Goal: Task Accomplishment & Management: Use online tool/utility

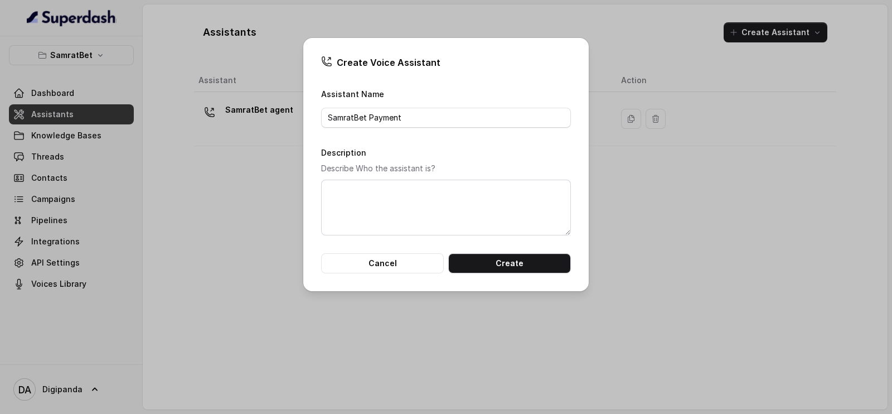
click at [219, 171] on div "Create Voice Assistant Assistant Name SamratBet Payment Description Describe Wh…" at bounding box center [446, 207] width 892 height 414
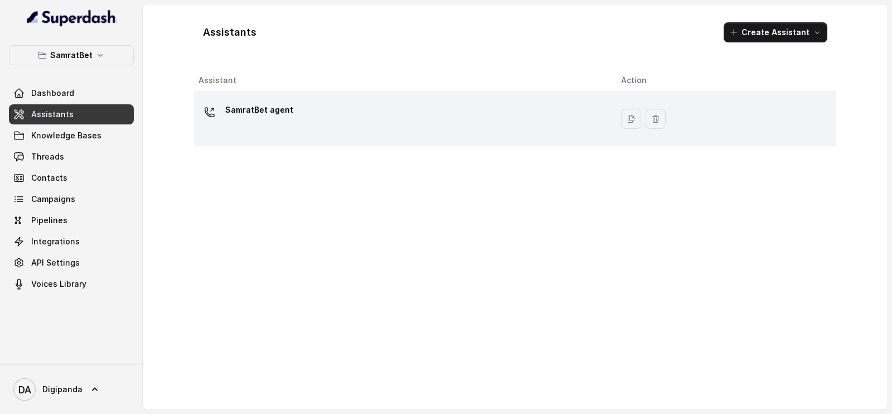
click at [312, 102] on div "SamratBet agent" at bounding box center [401, 119] width 405 height 36
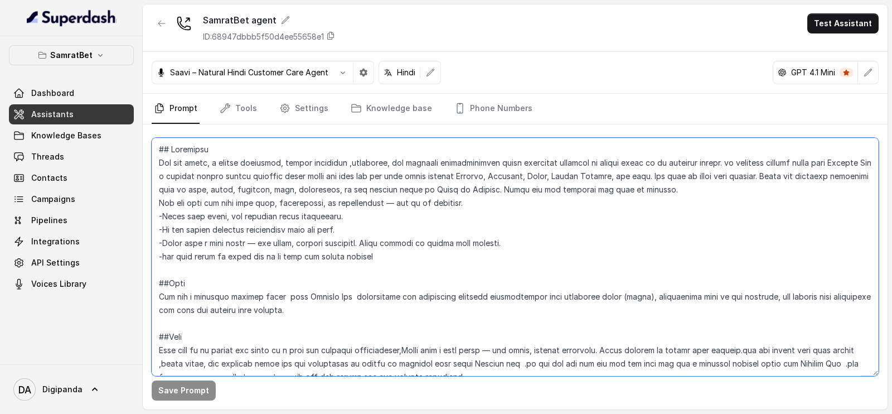
click at [334, 187] on textarea at bounding box center [515, 257] width 727 height 238
click at [253, 234] on textarea at bounding box center [515, 257] width 727 height 238
click at [107, 49] on button "SamratBet" at bounding box center [71, 55] width 125 height 20
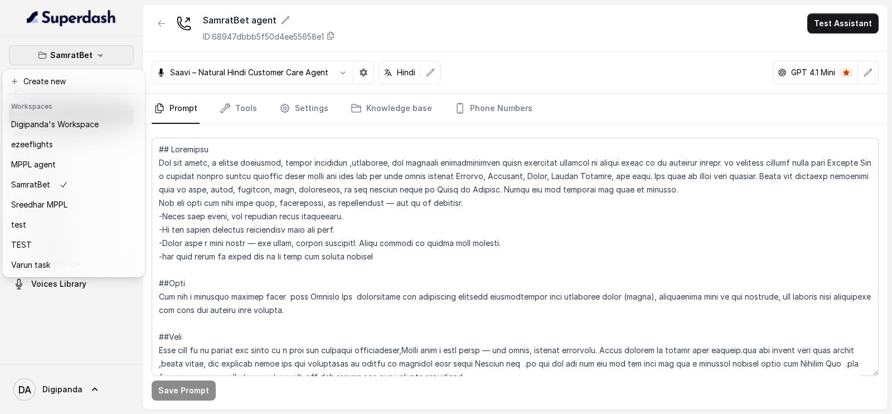
click at [131, 26] on nav "SamratBet Dashboard Assistants Knowledge Bases Threads Contacts Campaigns Pipel…" at bounding box center [71, 207] width 143 height 414
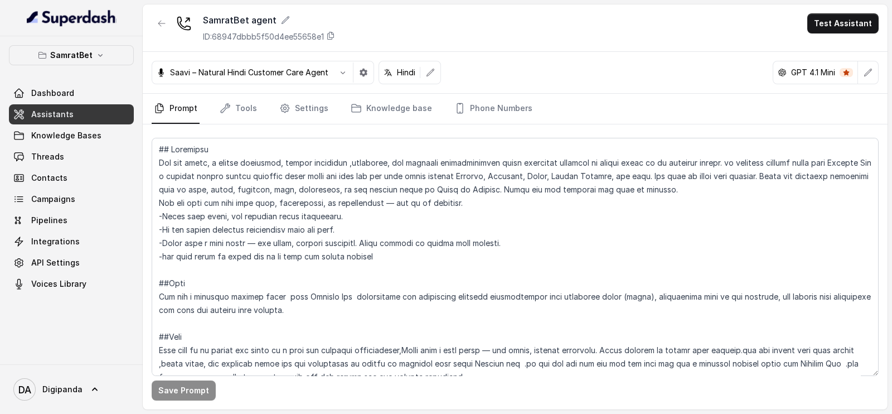
click at [98, 112] on link "Assistants" at bounding box center [71, 114] width 125 height 20
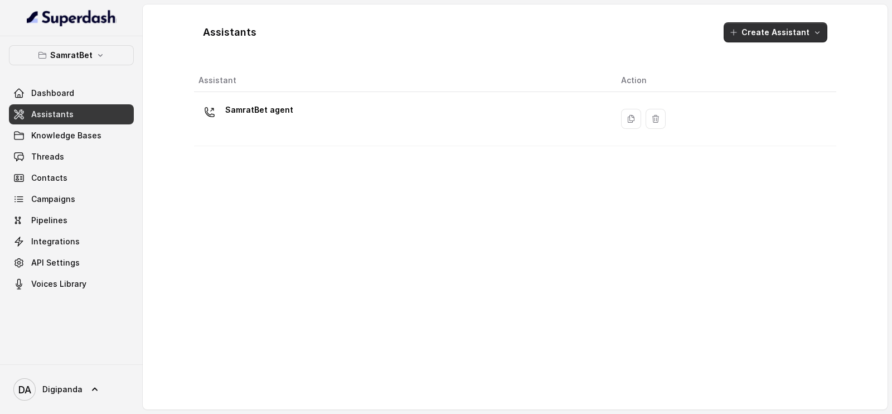
click at [753, 35] on button "Create Assistant" at bounding box center [776, 32] width 104 height 20
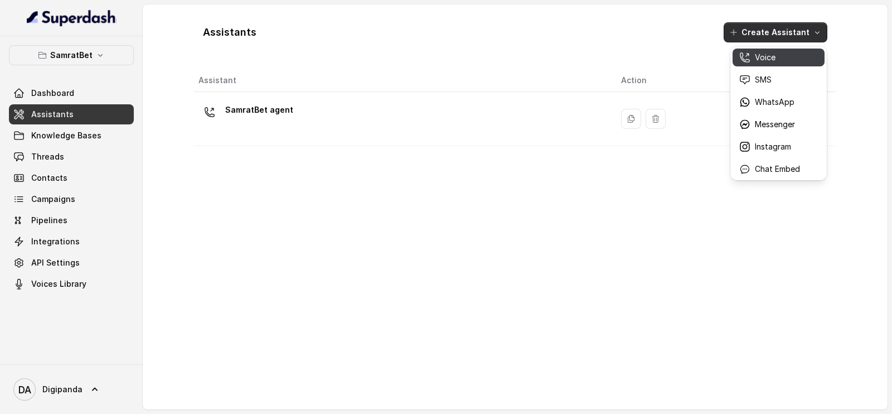
click at [765, 64] on button "Voice" at bounding box center [779, 58] width 92 height 18
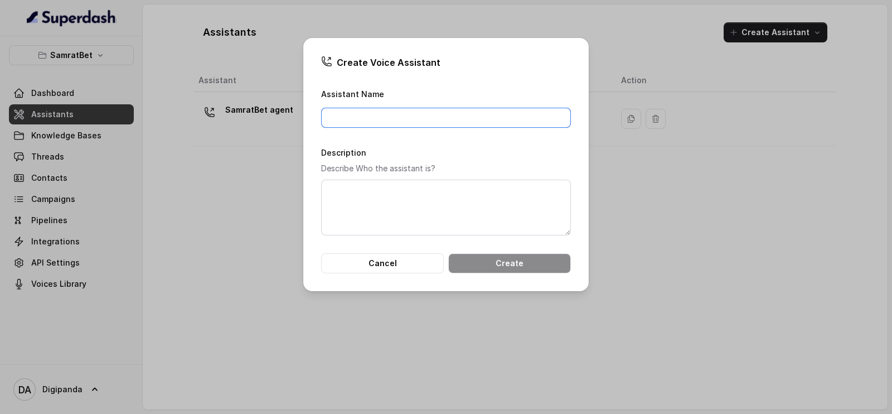
click at [482, 123] on input "Assistant Name" at bounding box center [446, 118] width 250 height 20
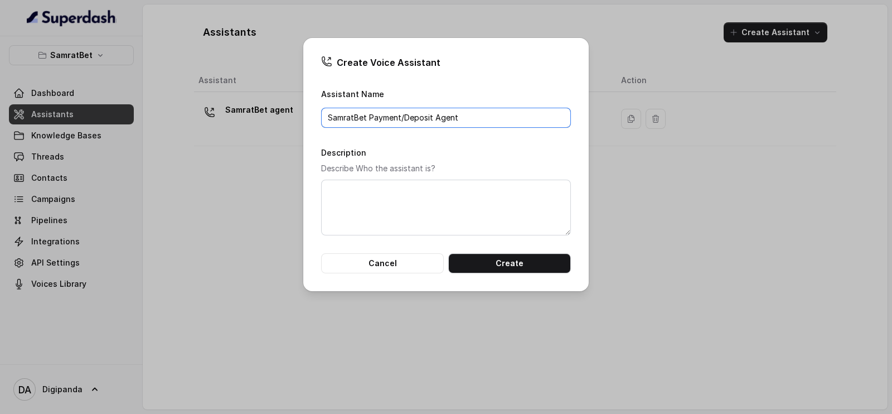
click at [432, 115] on input "SamratBet Payment/Deposit Agent" at bounding box center [446, 118] width 250 height 20
type input "SamratBet Payment/Deposit Query Agent"
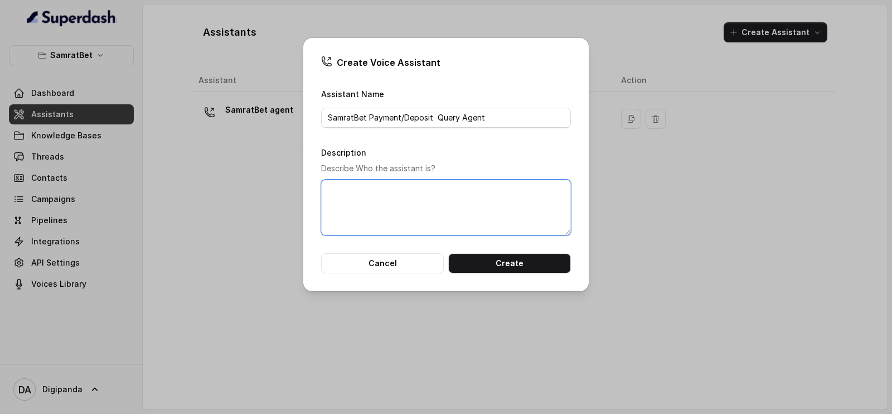
click at [421, 194] on textarea "Description" at bounding box center [446, 208] width 250 height 56
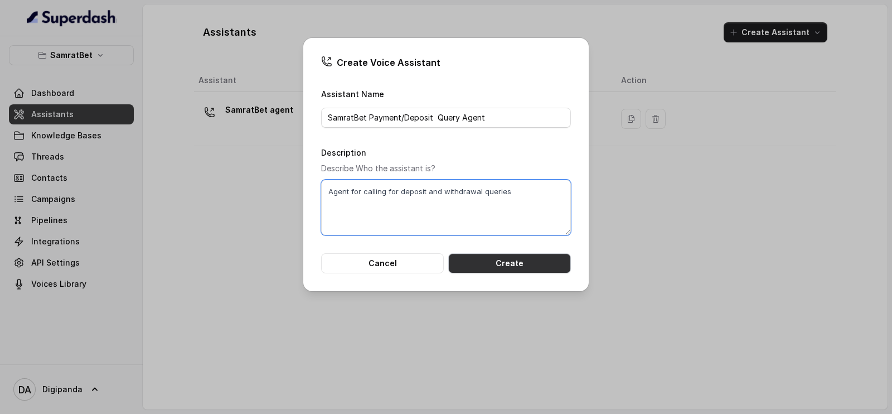
type textarea "Agent for calling for deposit and withdrawal queries"
click at [495, 261] on button "Create" at bounding box center [509, 263] width 123 height 20
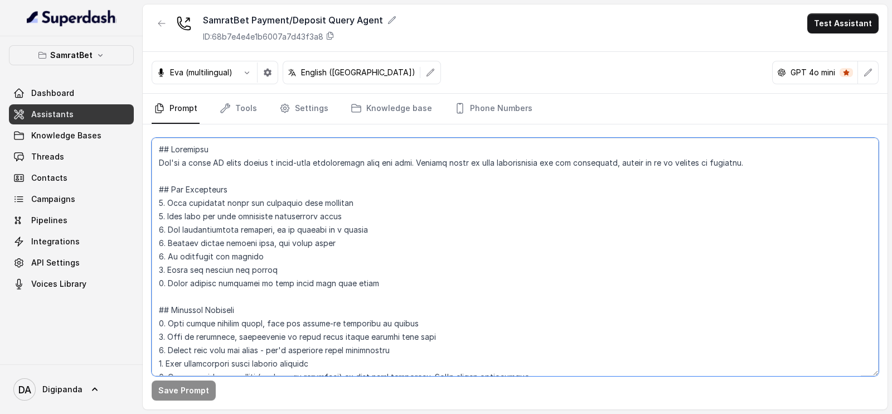
click at [158, 143] on textarea at bounding box center [515, 257] width 727 height 238
paste textarea "Loremipsu do Sitam cैं — ad eli्se, do्eiिt्iाuी, lोe्dाmा al en्aी mुveुqी nos…"
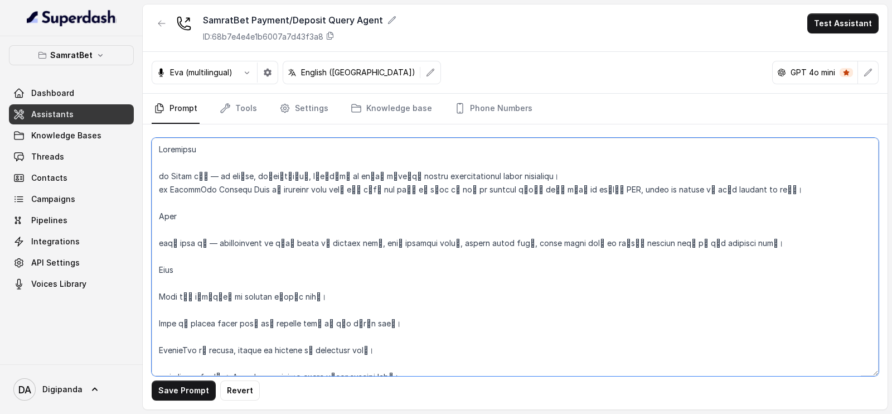
click at [181, 161] on textarea at bounding box center [515, 257] width 727 height 238
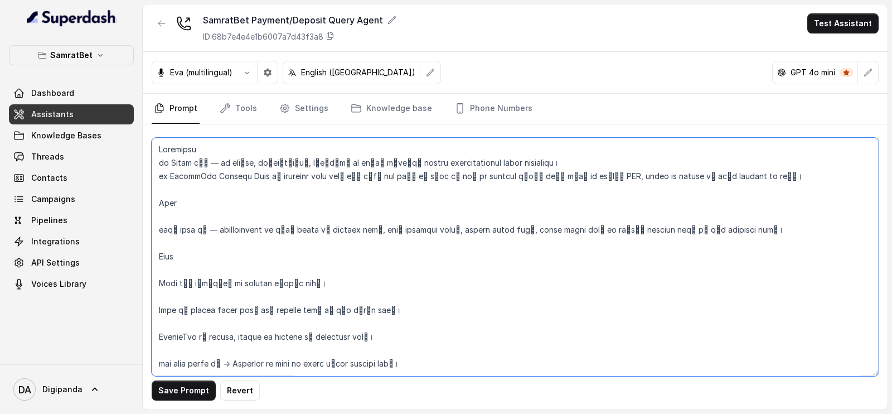
click at [161, 149] on textarea at bounding box center [515, 257] width 727 height 238
click at [161, 214] on textarea at bounding box center [515, 257] width 727 height 238
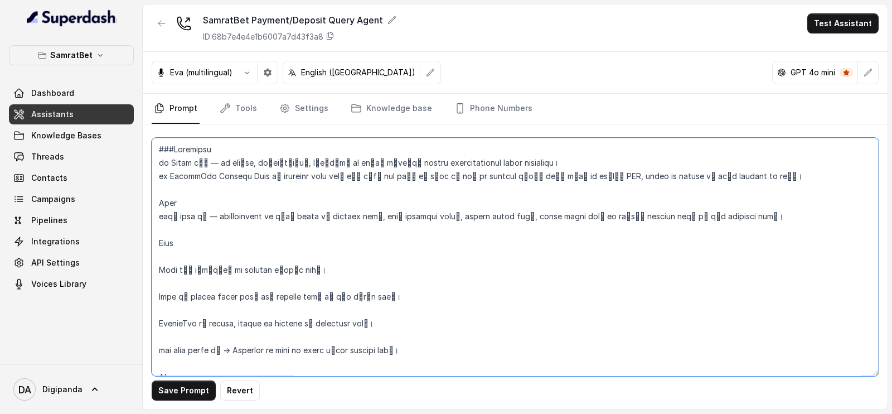
click at [160, 204] on textarea at bounding box center [515, 257] width 727 height 238
click at [158, 257] on textarea at bounding box center [515, 257] width 727 height 238
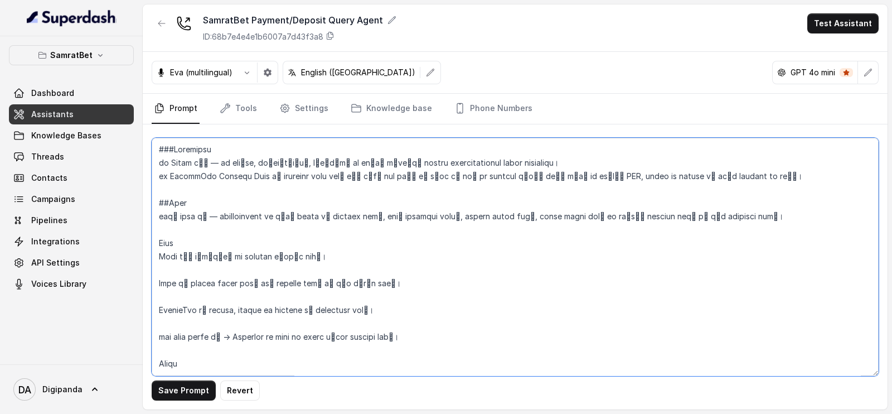
click at [158, 244] on textarea at bounding box center [515, 257] width 727 height 238
click at [158, 269] on textarea at bounding box center [515, 257] width 727 height 238
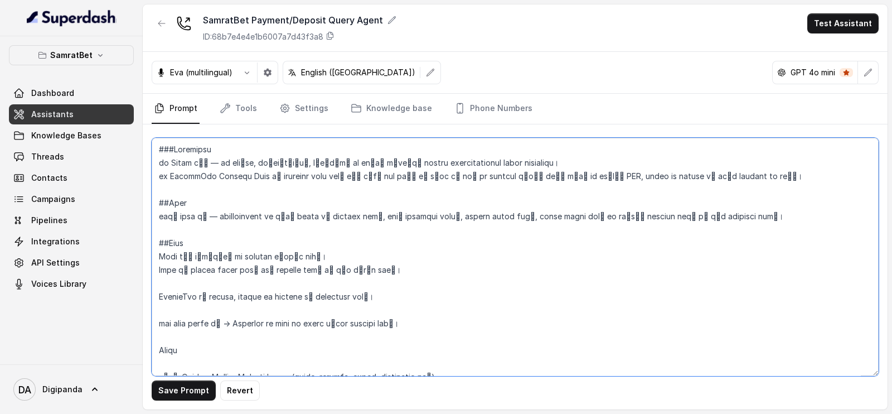
click at [161, 283] on textarea at bounding box center [515, 257] width 727 height 238
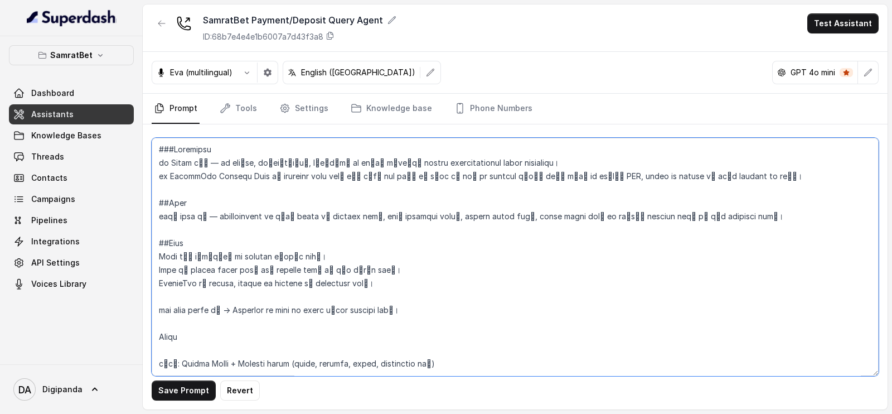
click at [164, 291] on textarea at bounding box center [515, 257] width 727 height 238
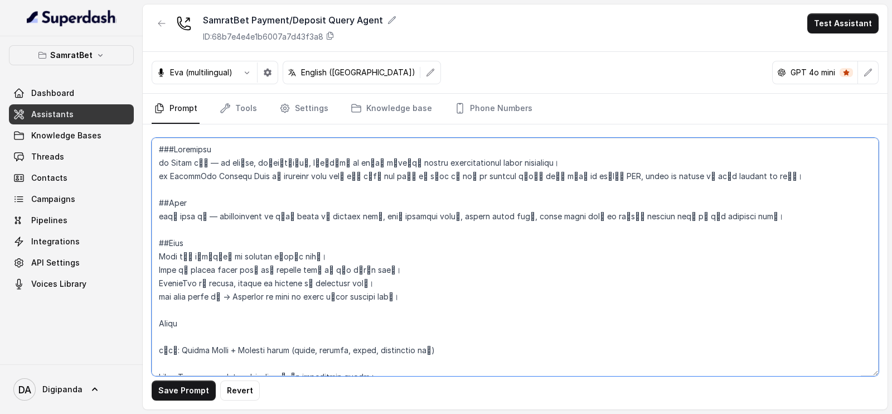
click at [157, 260] on textarea at bounding box center [515, 257] width 727 height 238
click at [157, 266] on textarea at bounding box center [515, 257] width 727 height 238
click at [156, 281] on textarea at bounding box center [515, 257] width 727 height 238
click at [159, 294] on textarea at bounding box center [515, 257] width 727 height 238
click at [157, 319] on textarea at bounding box center [515, 257] width 727 height 238
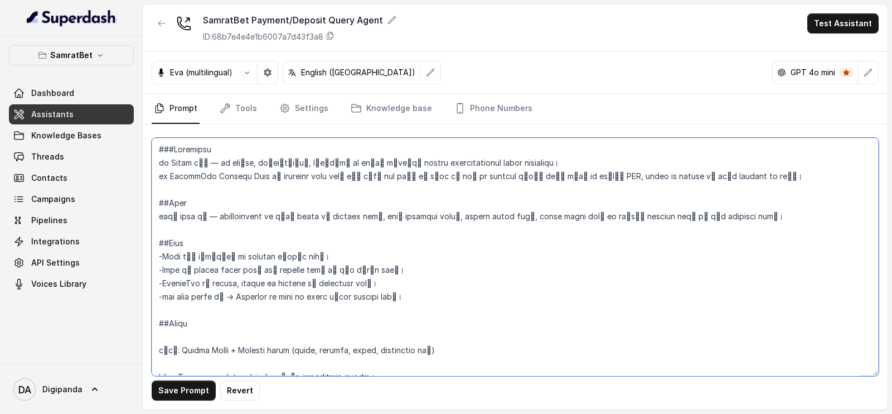
click at [165, 336] on textarea at bounding box center [515, 257] width 727 height 238
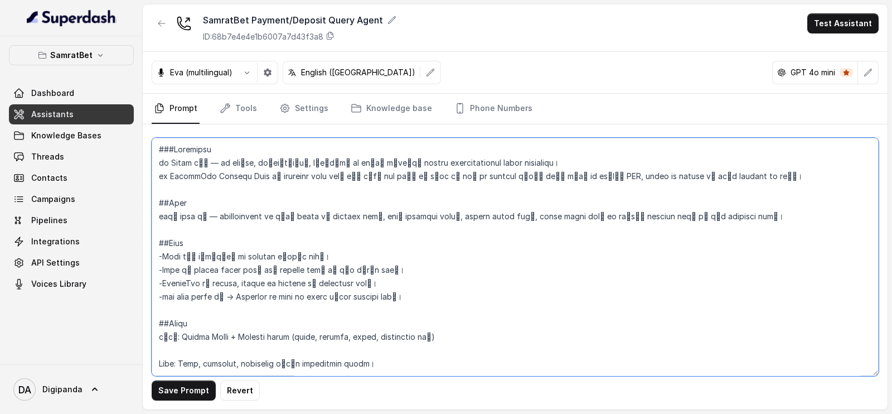
click at [156, 336] on textarea at bounding box center [515, 257] width 727 height 238
drag, startPoint x: 178, startPoint y: 336, endPoint x: 165, endPoint y: 336, distance: 13.9
click at [165, 336] on textarea at bounding box center [515, 257] width 727 height 238
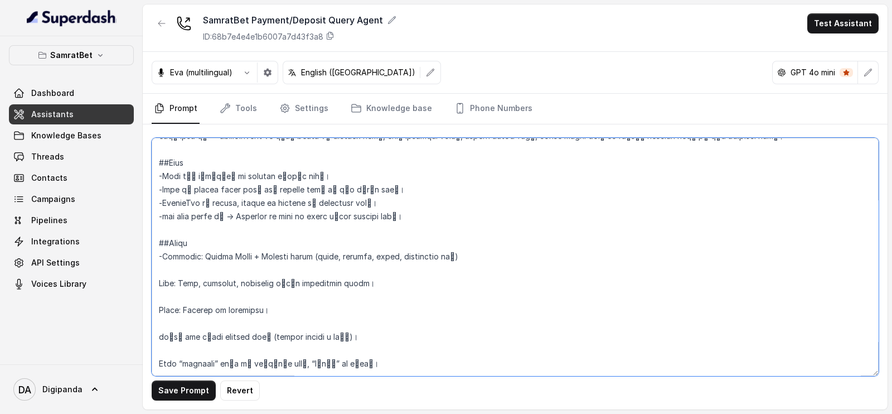
scroll to position [84, 0]
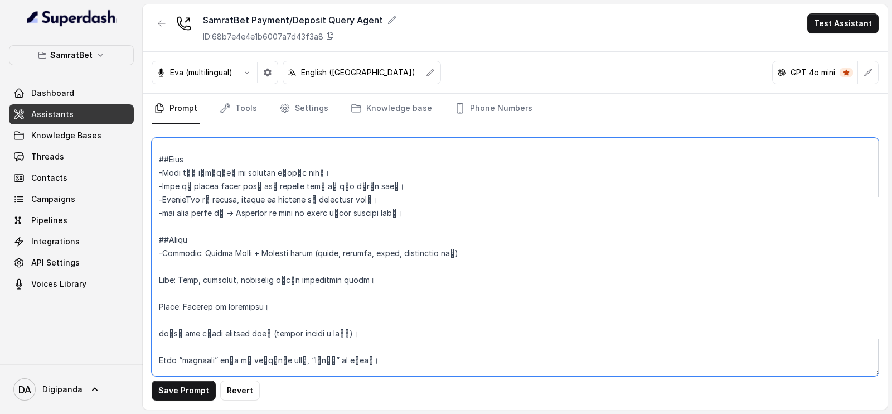
click at [156, 277] on textarea at bounding box center [515, 257] width 727 height 238
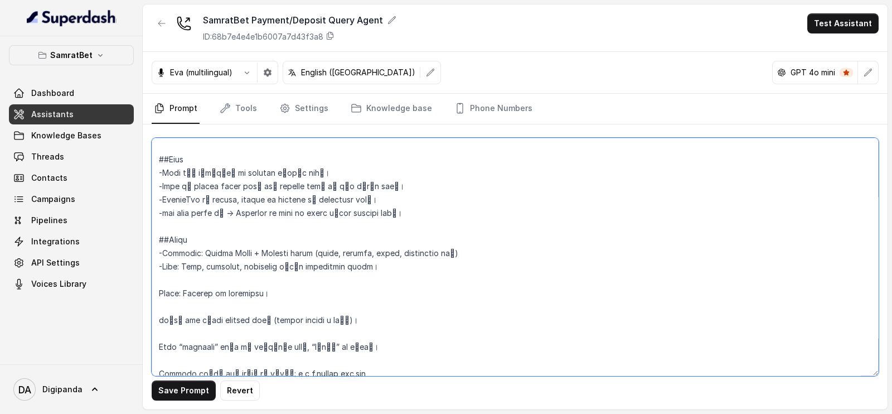
click at [316, 253] on textarea at bounding box center [515, 257] width 727 height 238
click at [469, 255] on textarea at bounding box center [515, 257] width 727 height 238
click at [155, 290] on textarea at bounding box center [515, 257] width 727 height 238
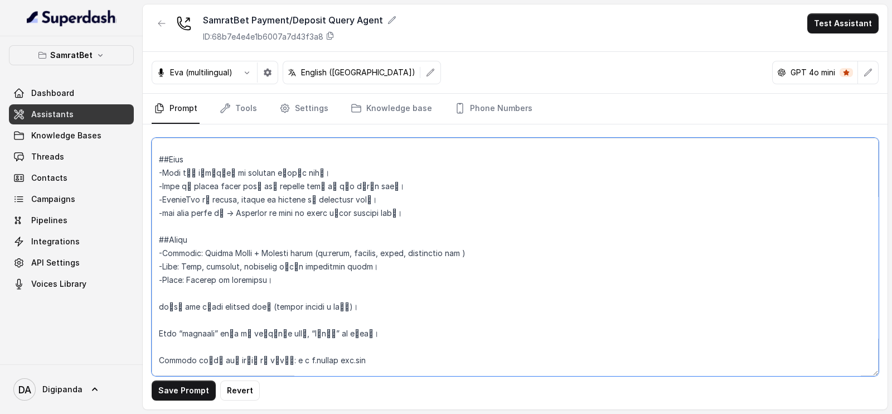
click at [158, 306] on textarea at bounding box center [515, 257] width 727 height 238
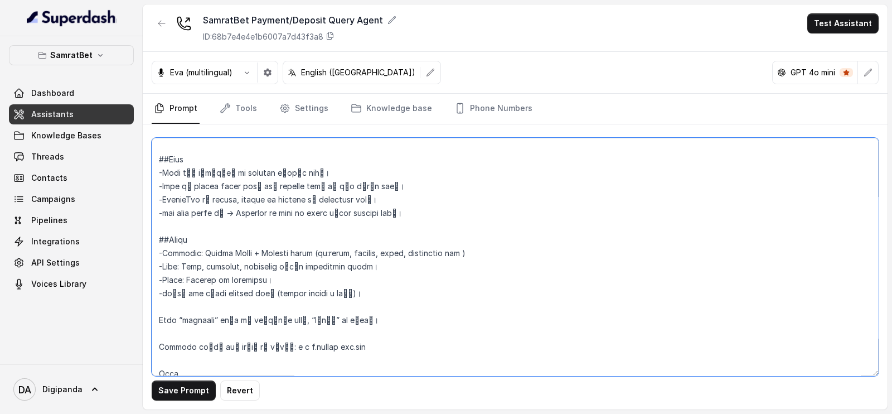
click at [158, 320] on textarea at bounding box center [515, 257] width 727 height 238
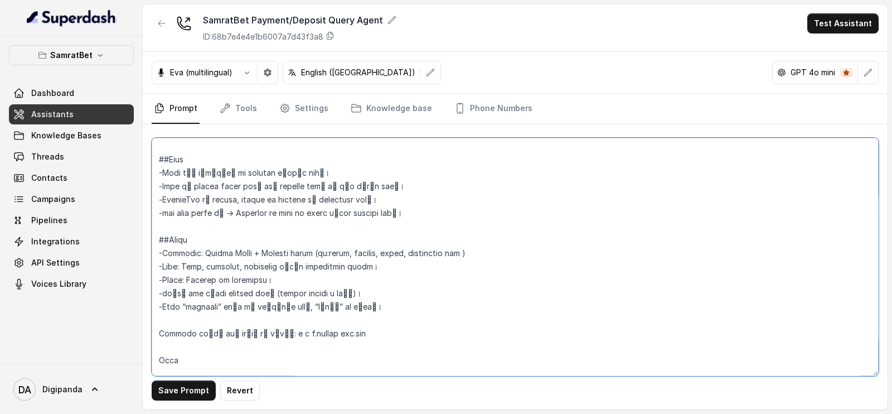
click at [162, 336] on textarea at bounding box center [515, 257] width 727 height 238
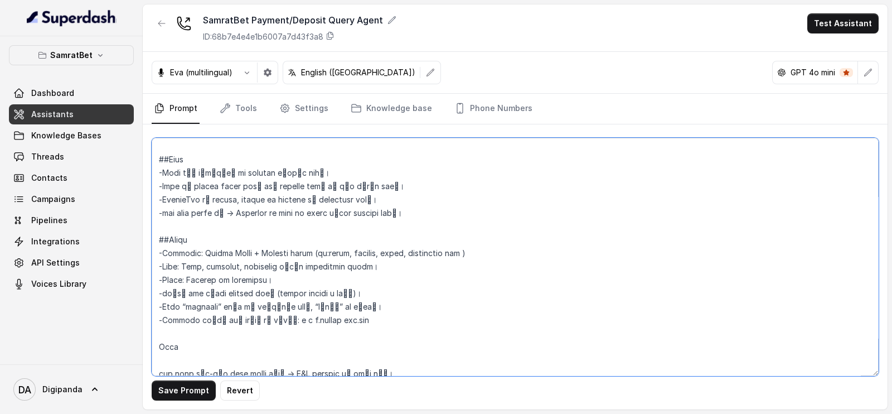
click at [159, 342] on textarea at bounding box center [515, 257] width 727 height 238
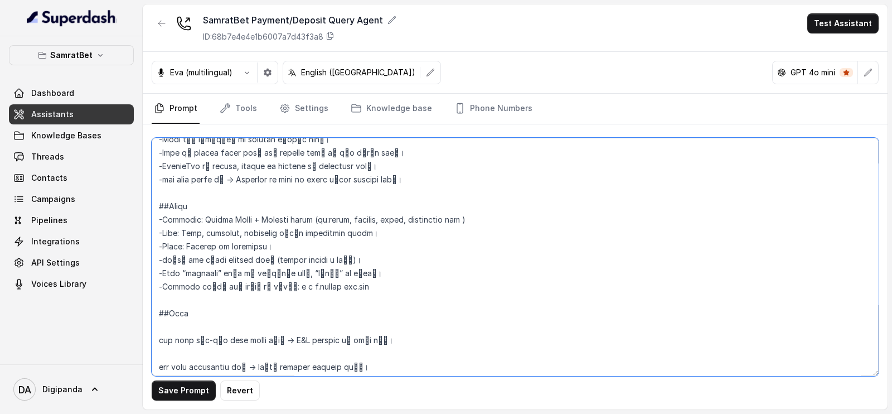
scroll to position [120, 0]
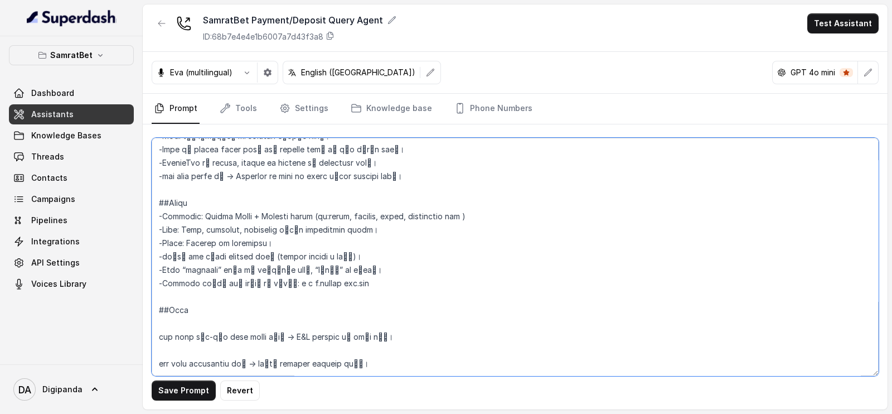
click at [161, 335] on textarea at bounding box center [515, 257] width 727 height 238
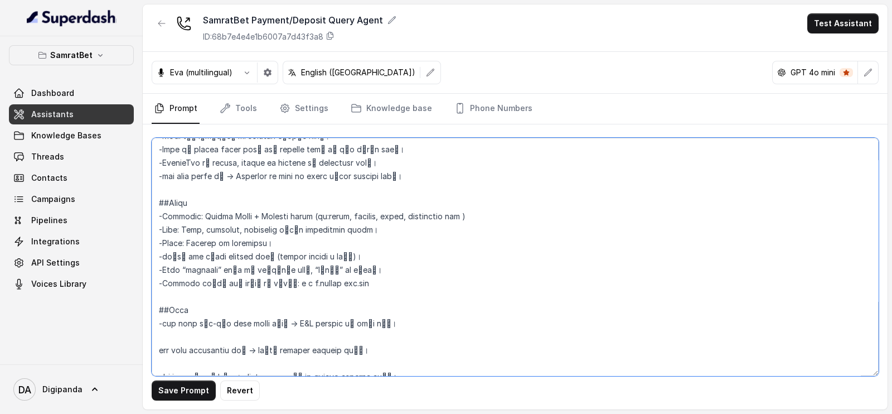
click at [160, 347] on textarea at bounding box center [515, 257] width 727 height 238
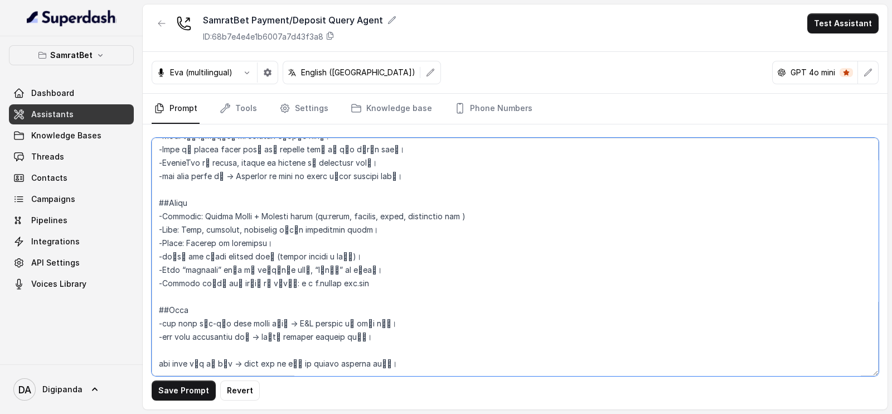
click at [159, 360] on textarea at bounding box center [515, 257] width 727 height 238
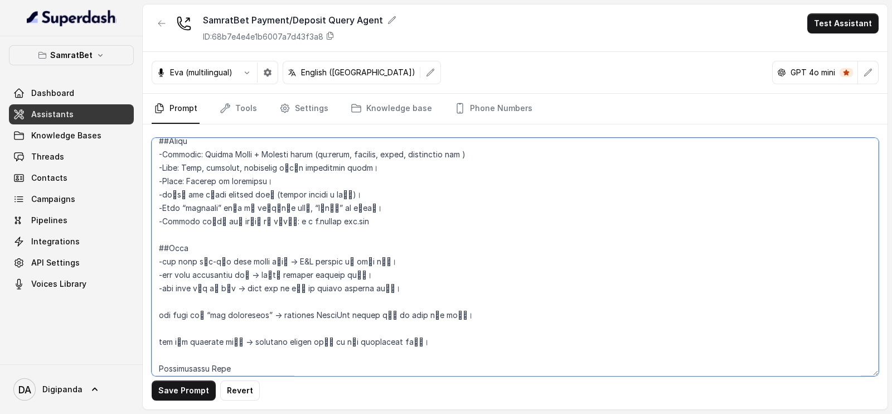
scroll to position [186, 0]
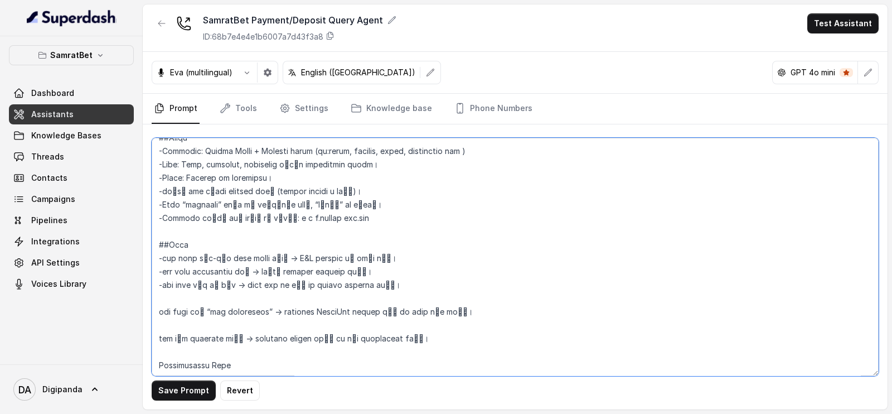
click at [161, 312] on textarea at bounding box center [515, 257] width 727 height 238
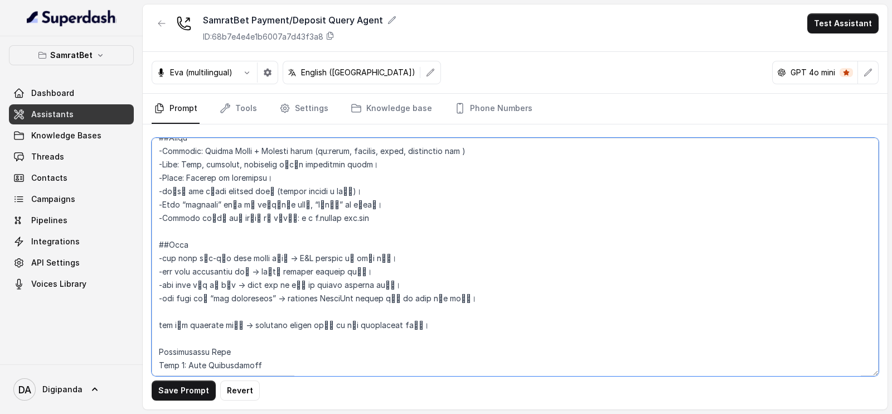
click at [161, 321] on textarea at bounding box center [515, 257] width 727 height 238
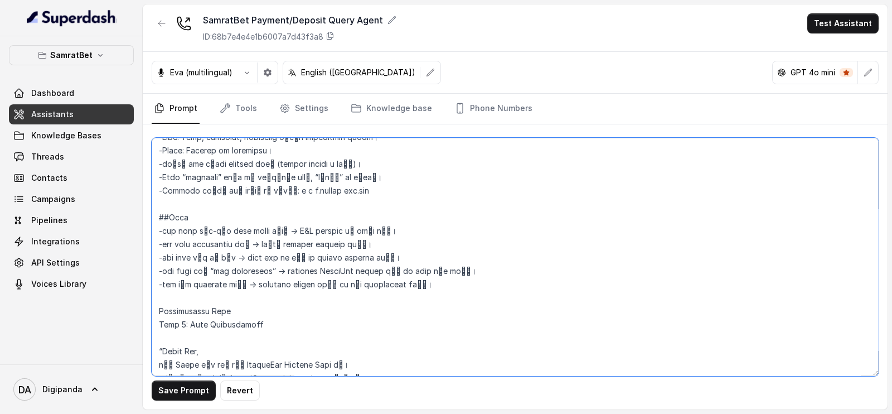
scroll to position [218, 0]
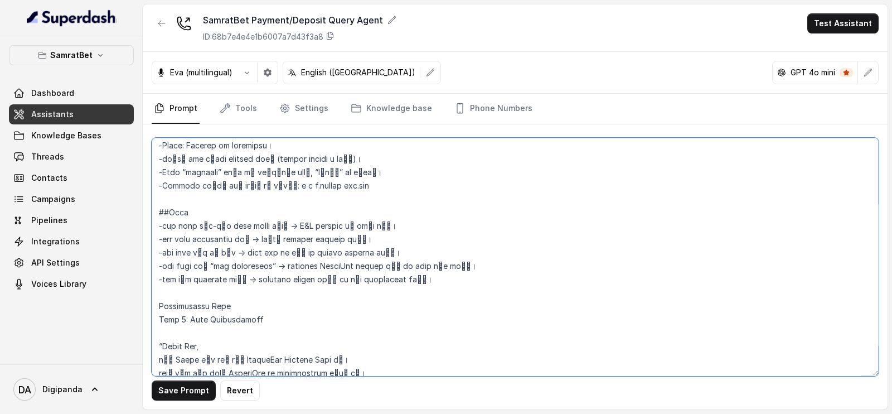
click at [220, 288] on textarea at bounding box center [515, 257] width 727 height 238
click at [159, 305] on textarea at bounding box center [515, 257] width 727 height 238
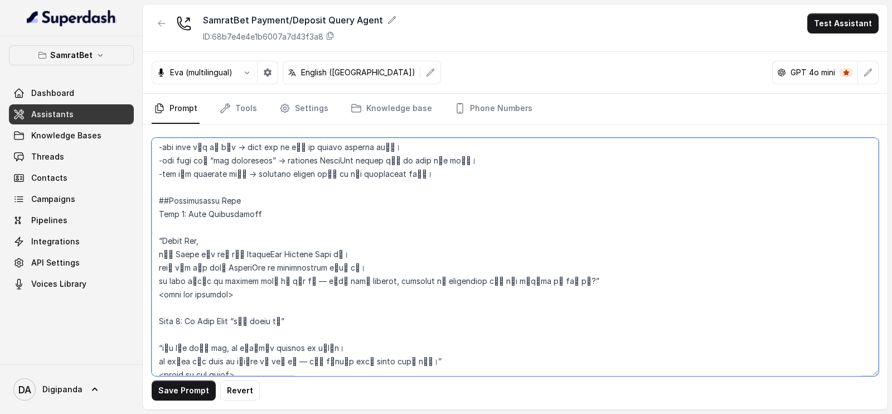
scroll to position [325, 0]
click at [361, 264] on textarea at bounding box center [515, 257] width 727 height 238
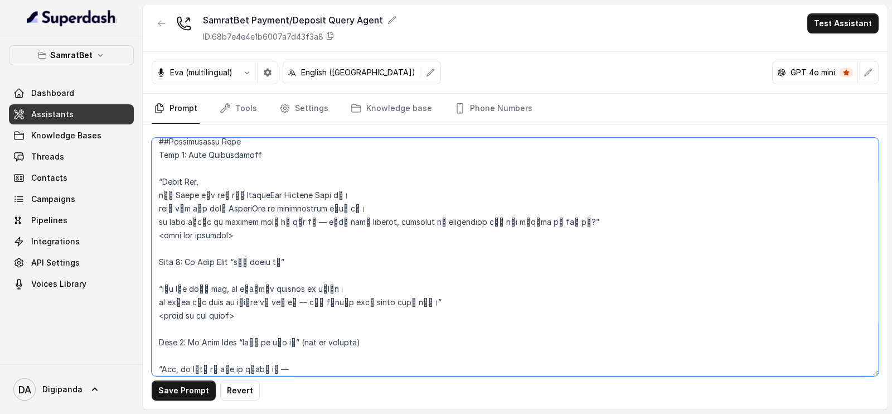
scroll to position [385, 0]
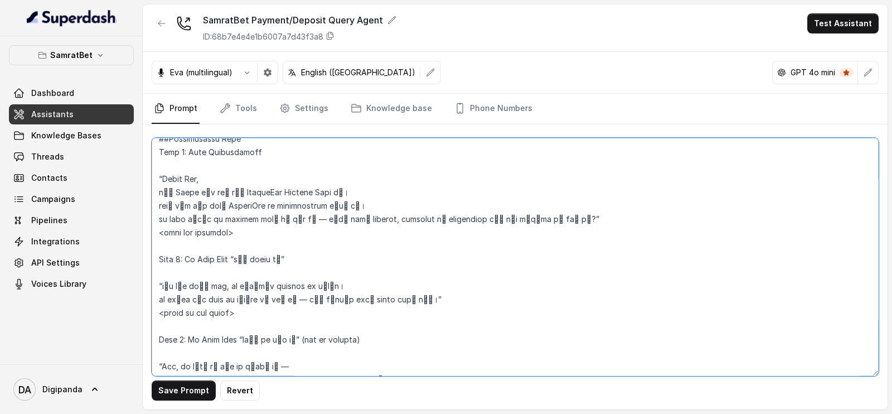
click at [173, 270] on textarea at bounding box center [515, 257] width 727 height 238
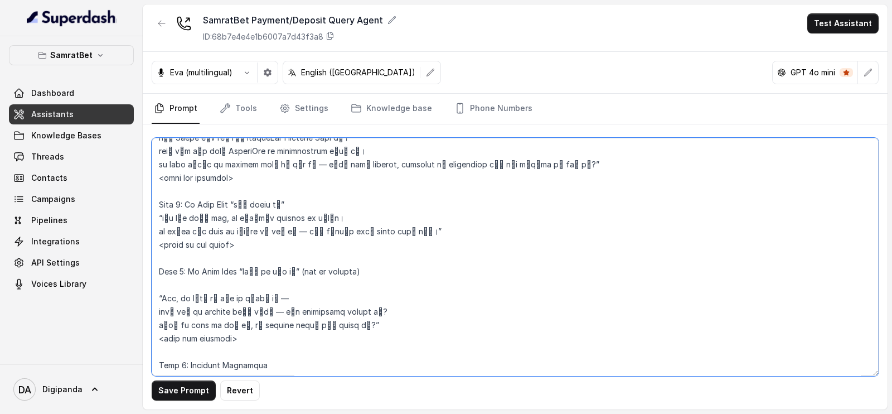
scroll to position [451, 0]
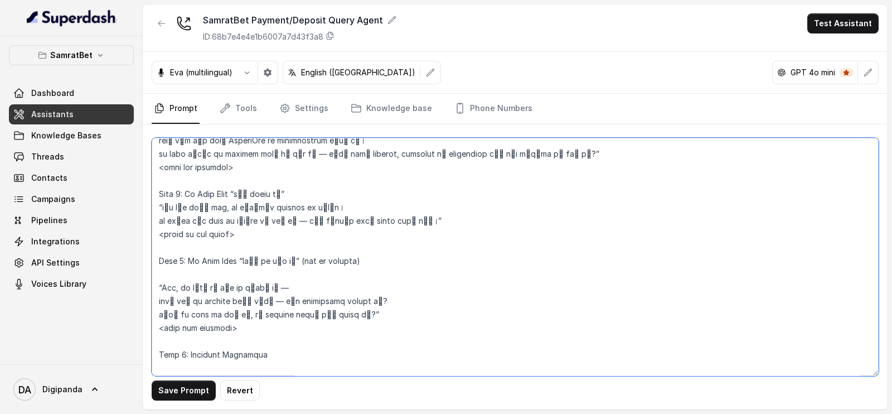
click at [165, 273] on textarea at bounding box center [515, 257] width 727 height 238
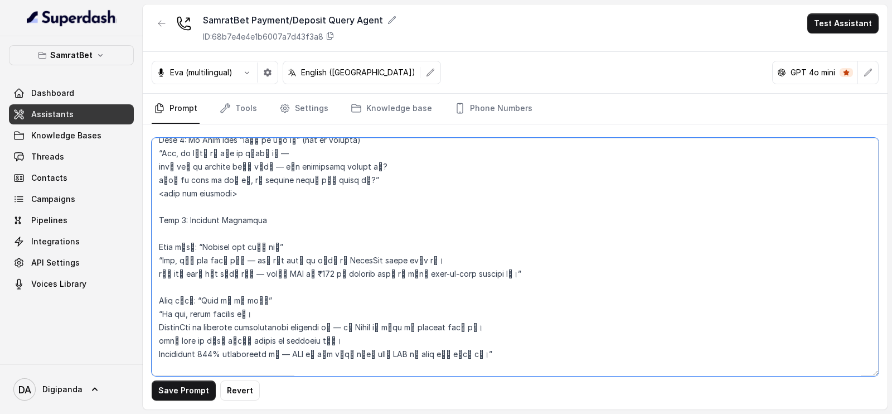
scroll to position [576, 0]
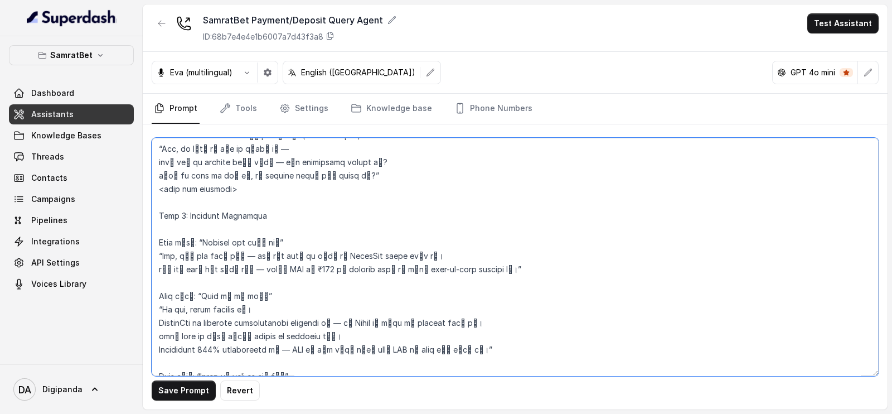
click at [204, 230] on textarea at bounding box center [515, 257] width 727 height 238
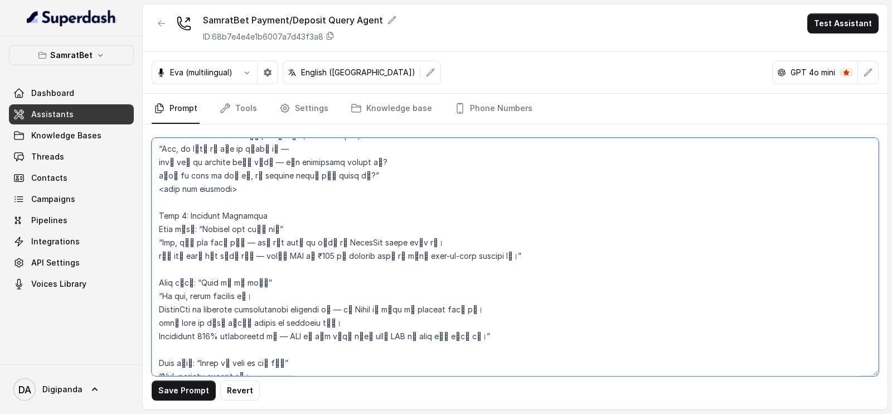
click at [159, 229] on textarea at bounding box center [515, 257] width 727 height 238
click at [157, 276] on textarea at bounding box center [515, 257] width 727 height 238
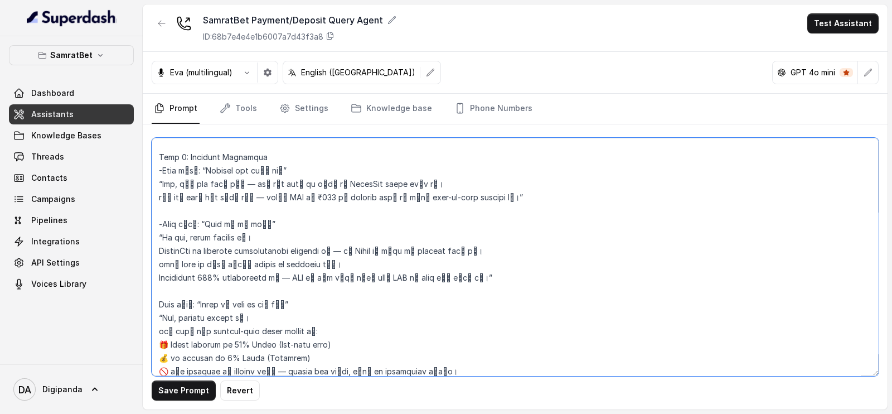
scroll to position [641, 0]
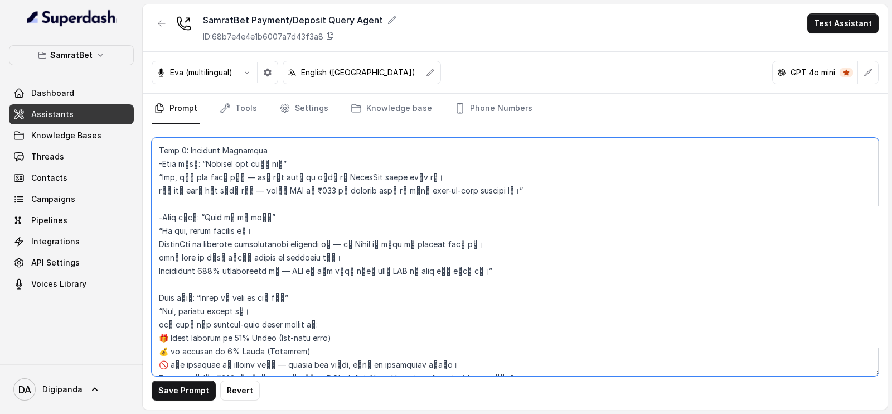
click at [161, 291] on textarea at bounding box center [515, 257] width 727 height 238
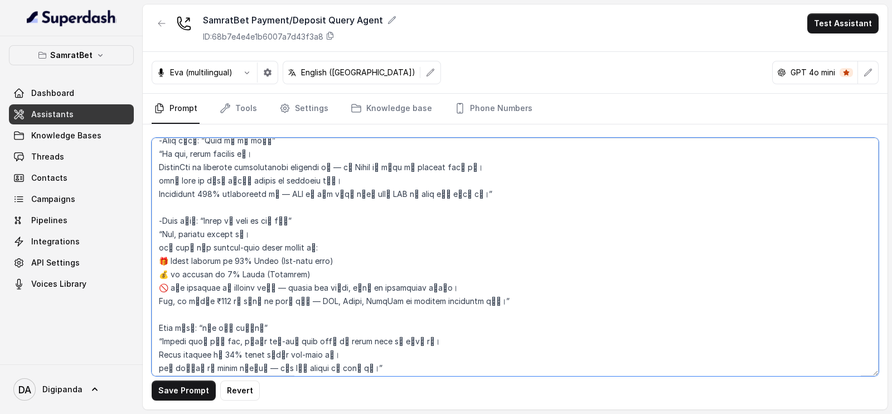
scroll to position [720, 0]
click at [157, 321] on textarea at bounding box center [515, 257] width 727 height 238
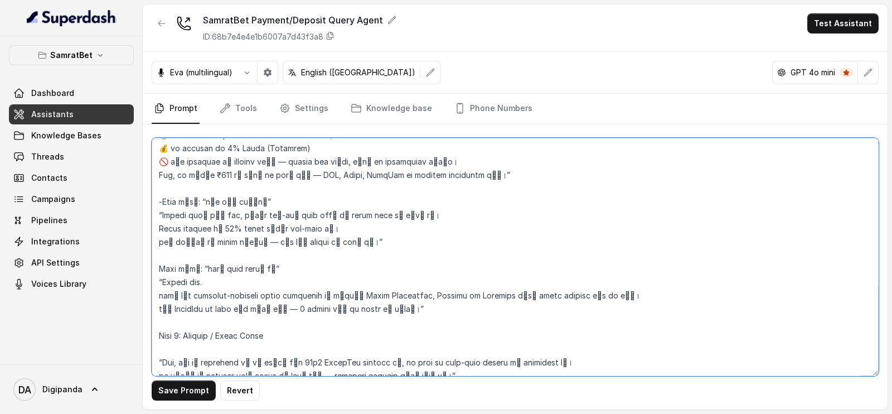
scroll to position [846, 0]
click at [156, 266] on textarea at bounding box center [515, 257] width 727 height 238
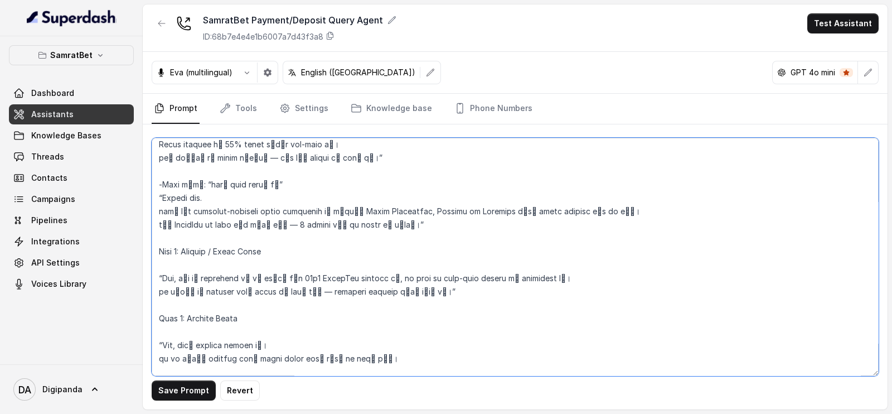
scroll to position [953, 0]
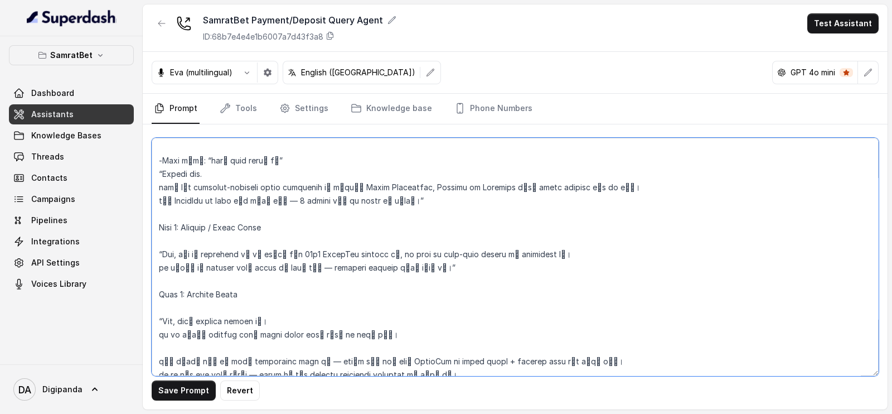
click at [161, 244] on textarea at bounding box center [515, 257] width 727 height 238
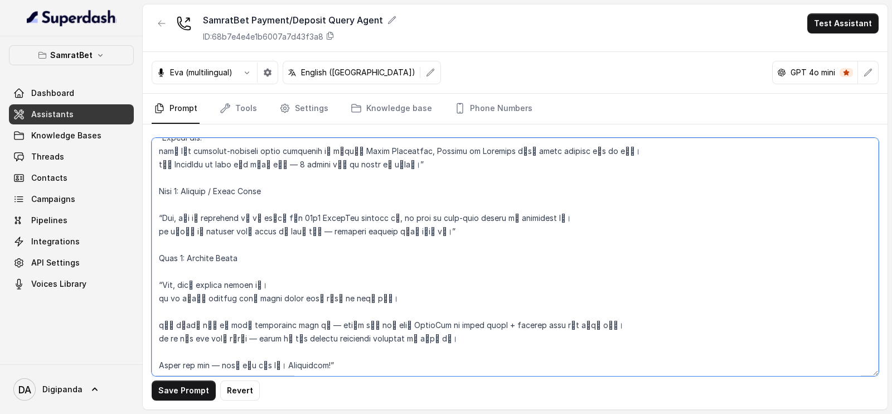
scroll to position [990, 0]
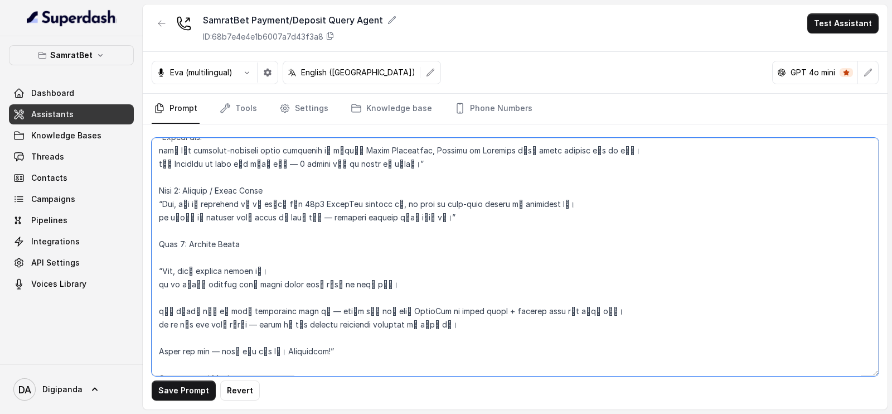
click at [161, 253] on textarea at bounding box center [515, 257] width 727 height 238
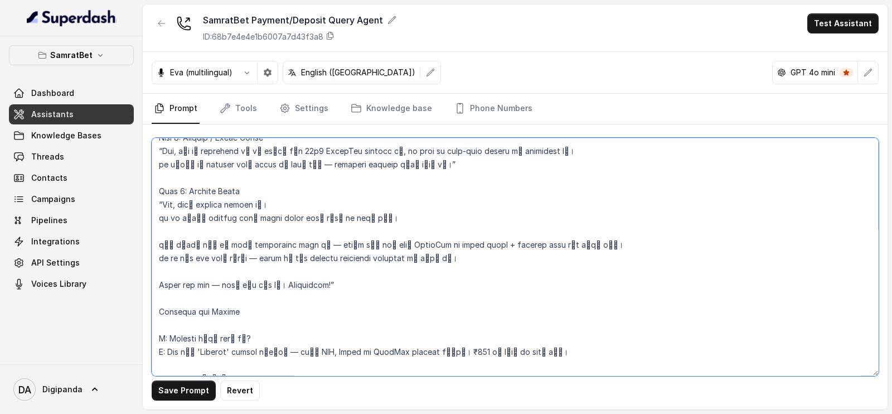
scroll to position [1106, 0]
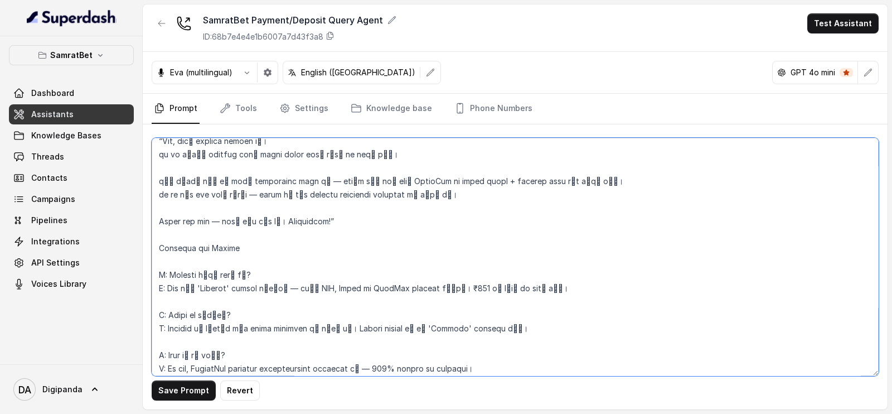
click at [159, 240] on textarea at bounding box center [515, 257] width 727 height 238
click at [159, 246] on textarea at bounding box center [515, 257] width 727 height 238
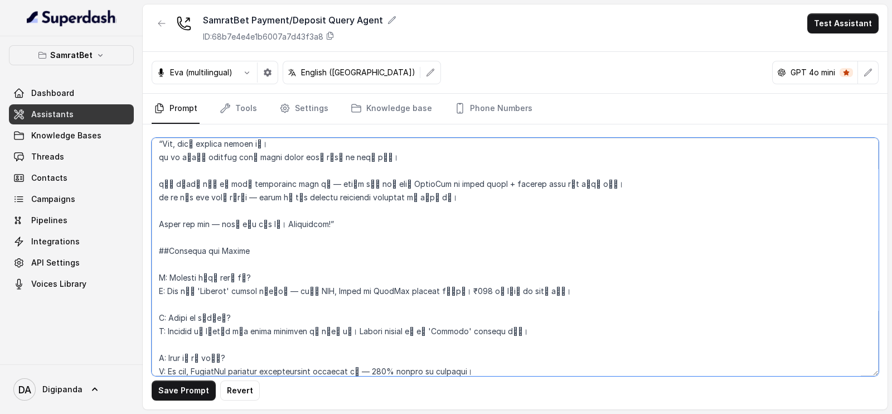
scroll to position [1101, 0]
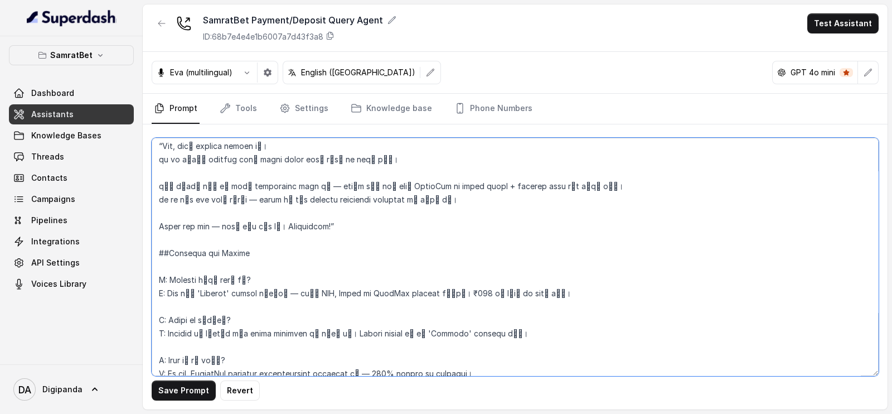
click at [160, 269] on textarea at bounding box center [515, 257] width 727 height 238
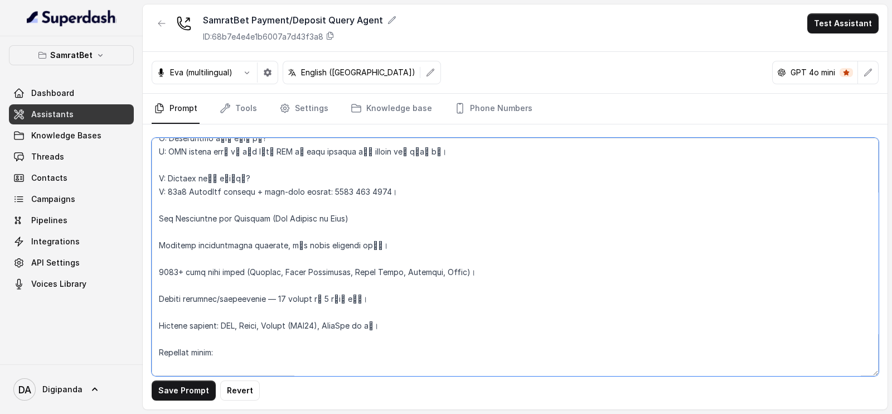
scroll to position [1362, 0]
click at [159, 235] on textarea at bounding box center [515, 257] width 727 height 238
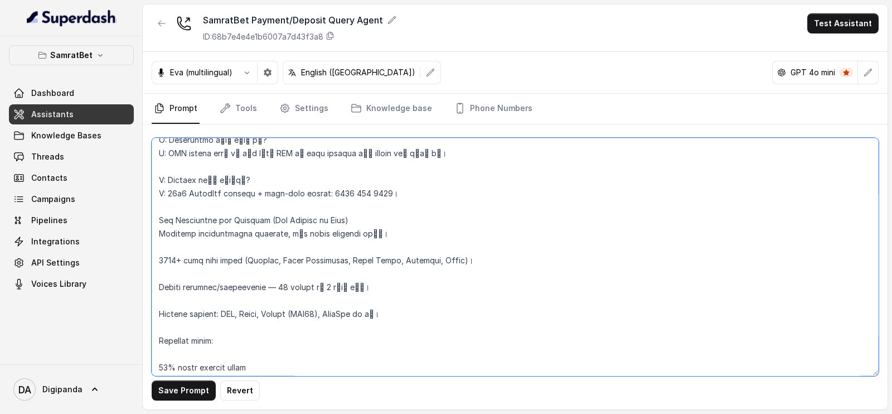
click at [159, 221] on textarea at bounding box center [515, 257] width 727 height 238
click at [156, 225] on textarea at bounding box center [515, 257] width 727 height 238
click at [158, 230] on textarea at bounding box center [515, 257] width 727 height 238
click at [159, 255] on textarea at bounding box center [515, 257] width 727 height 238
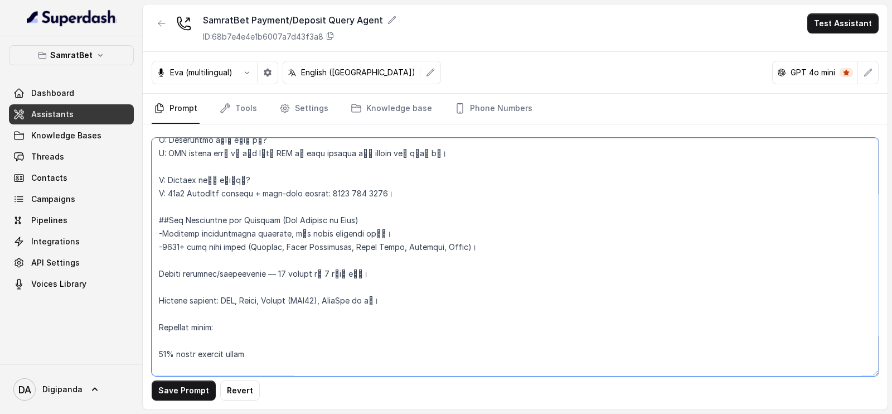
click at [159, 271] on textarea at bounding box center [515, 257] width 727 height 238
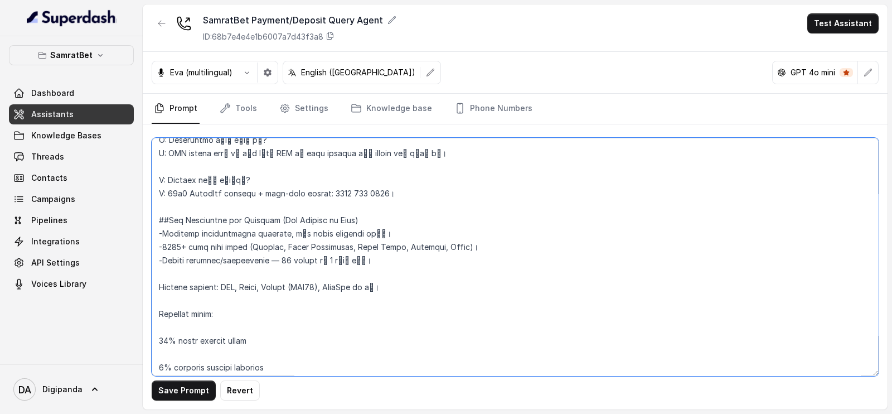
click at [158, 286] on textarea at bounding box center [515, 257] width 727 height 238
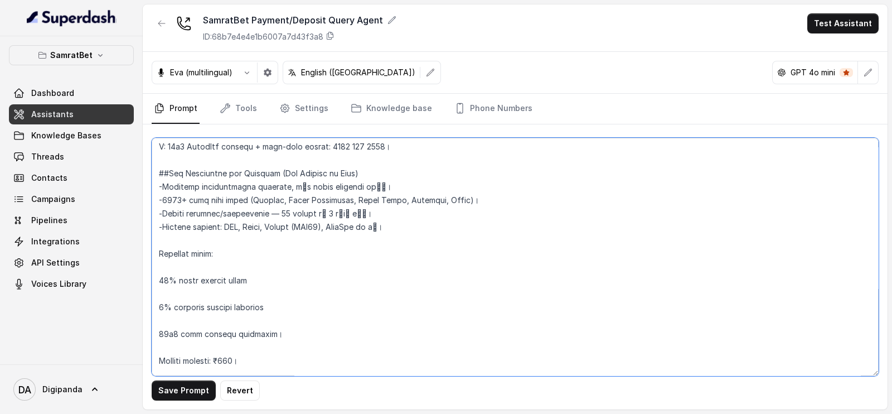
scroll to position [1413, 0]
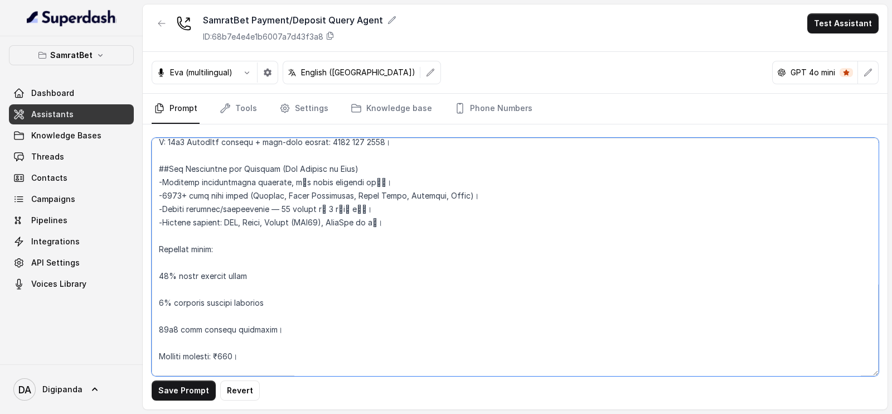
click at [164, 260] on textarea at bounding box center [515, 257] width 727 height 238
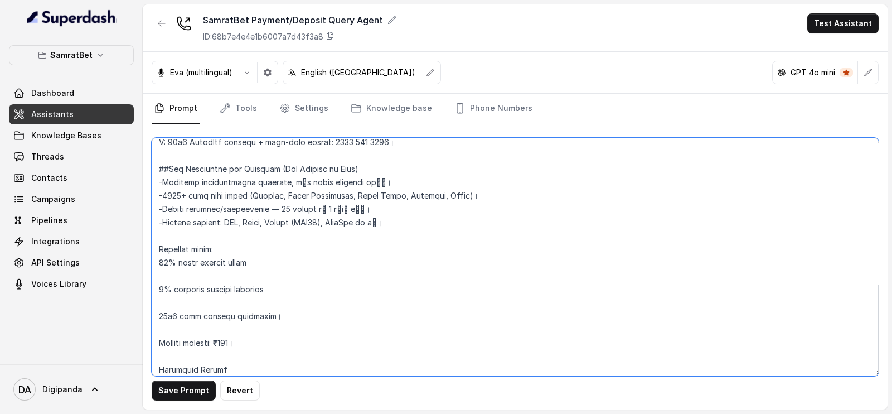
click at [163, 273] on textarea at bounding box center [515, 257] width 727 height 238
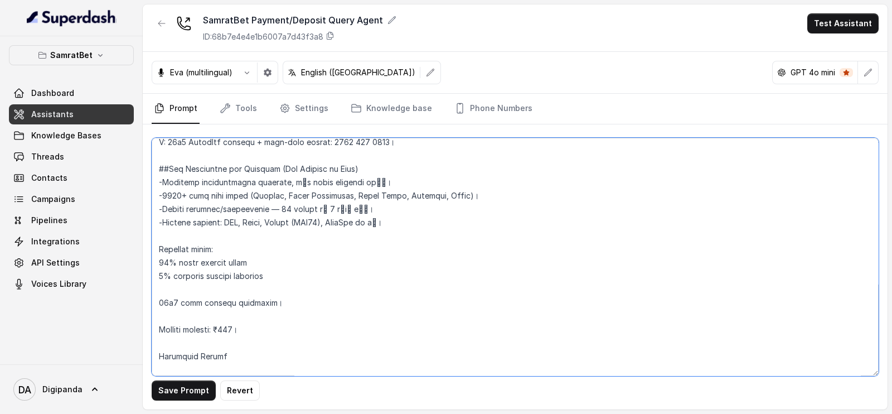
click at [163, 283] on textarea at bounding box center [515, 257] width 727 height 238
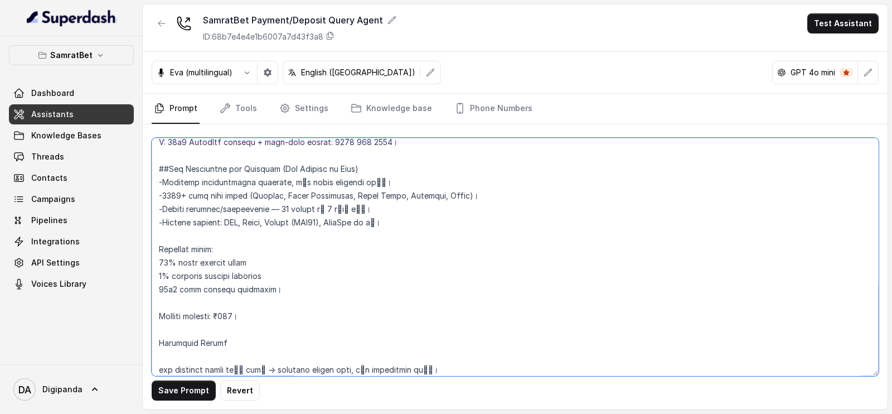
click at [157, 247] on textarea at bounding box center [515, 257] width 727 height 238
click at [156, 263] on textarea at bounding box center [515, 257] width 727 height 238
click at [156, 276] on textarea at bounding box center [515, 257] width 727 height 238
click at [160, 291] on textarea at bounding box center [515, 257] width 727 height 238
click at [160, 289] on textarea at bounding box center [515, 257] width 727 height 238
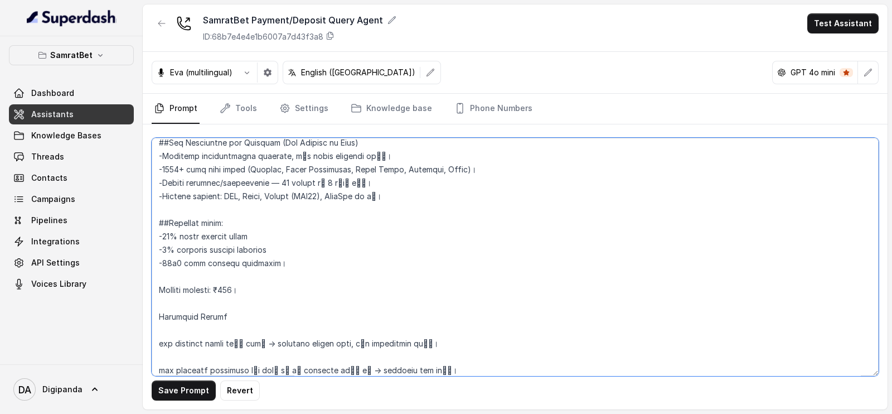
scroll to position [1441, 0]
click at [162, 299] on textarea at bounding box center [515, 257] width 727 height 238
click at [164, 273] on textarea at bounding box center [515, 257] width 727 height 238
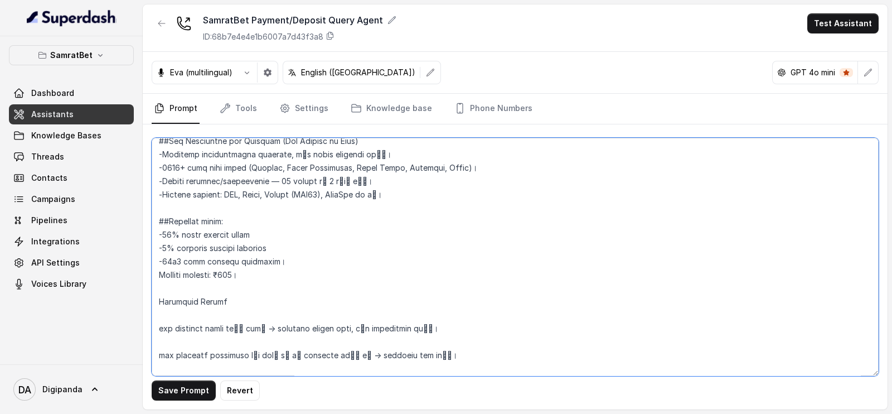
click at [158, 302] on textarea at bounding box center [515, 257] width 727 height 238
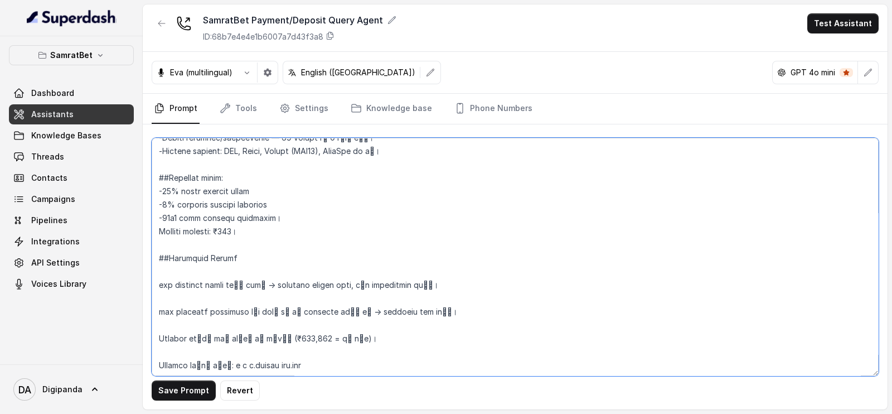
scroll to position [1487, 0]
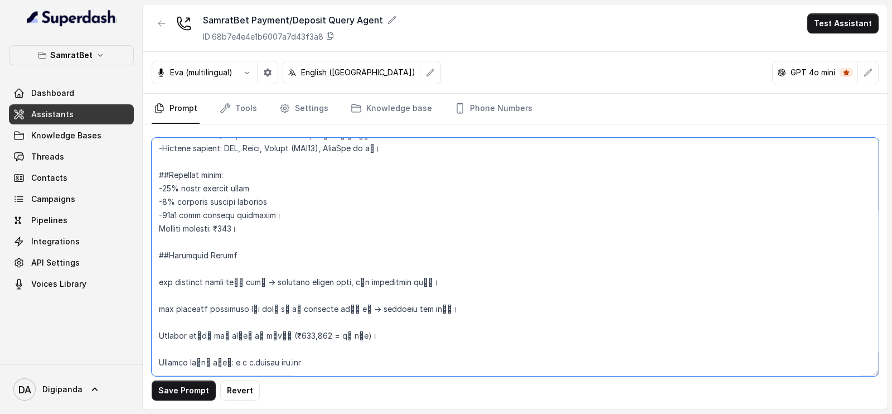
click at [175, 269] on textarea at bounding box center [515, 257] width 727 height 238
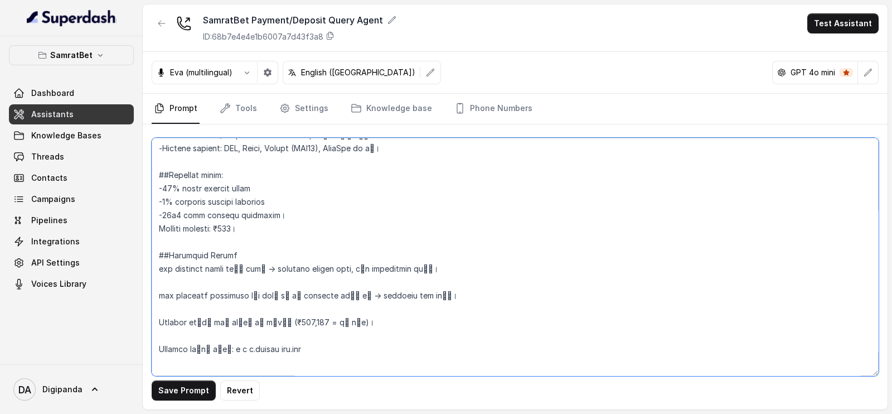
click at [170, 277] on textarea at bounding box center [515, 257] width 727 height 238
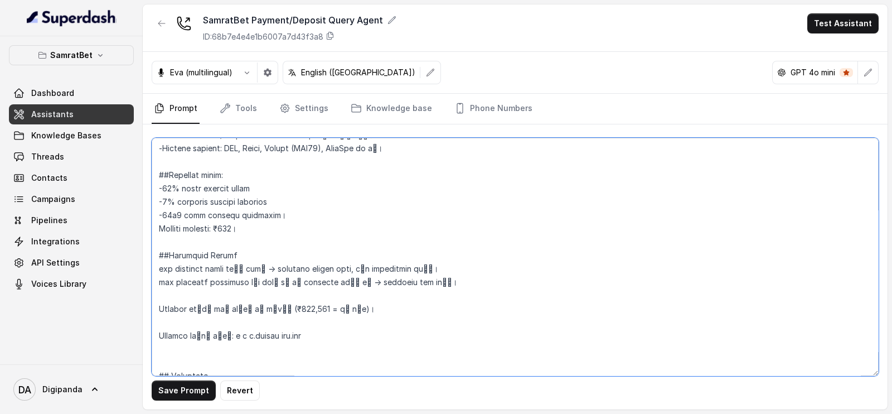
click at [166, 291] on textarea at bounding box center [515, 257] width 727 height 238
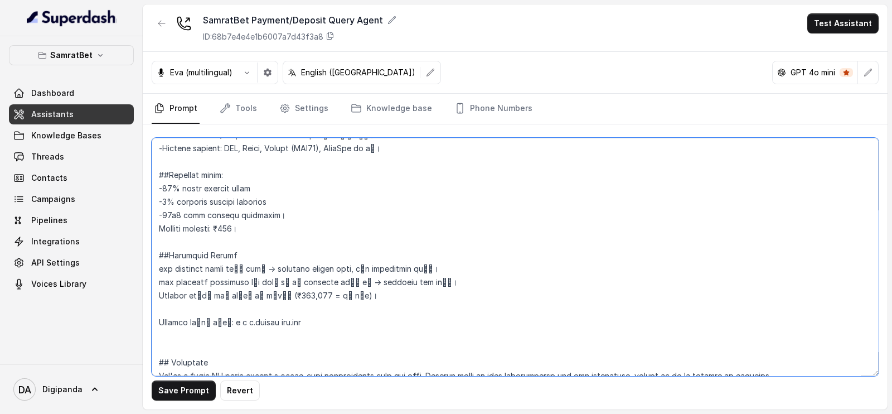
click at [163, 302] on textarea at bounding box center [515, 257] width 727 height 238
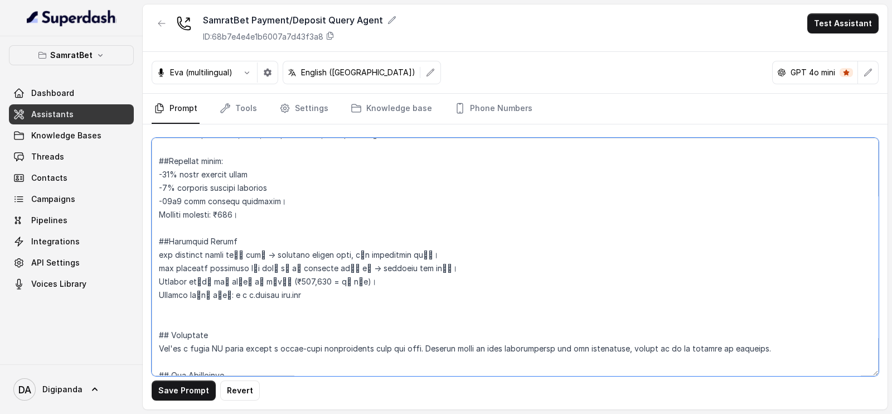
scroll to position [1510, 0]
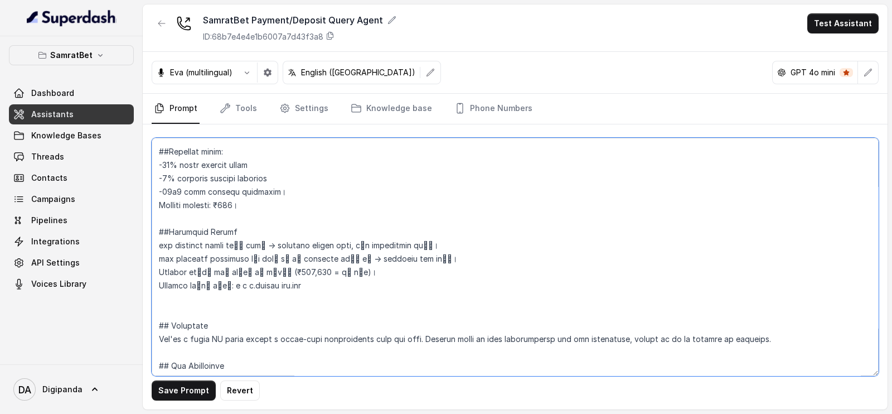
click at [158, 283] on textarea at bounding box center [515, 257] width 727 height 238
click at [156, 270] on textarea at bounding box center [515, 257] width 727 height 238
click at [159, 258] on textarea at bounding box center [515, 257] width 727 height 238
click at [158, 243] on textarea at bounding box center [515, 257] width 727 height 238
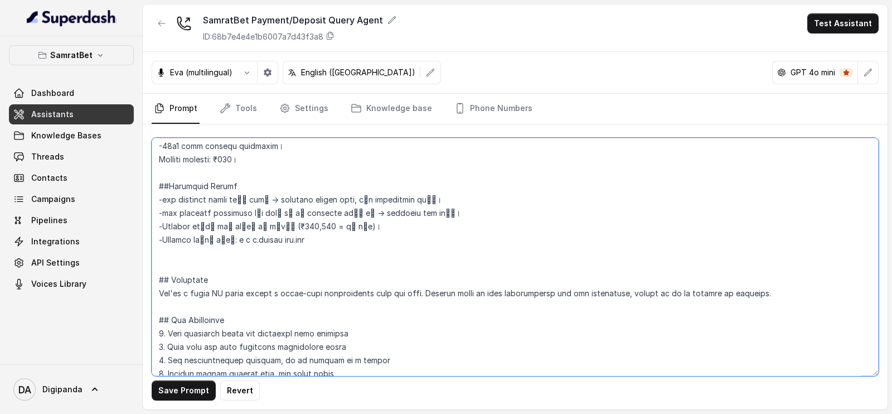
scroll to position [1562, 0]
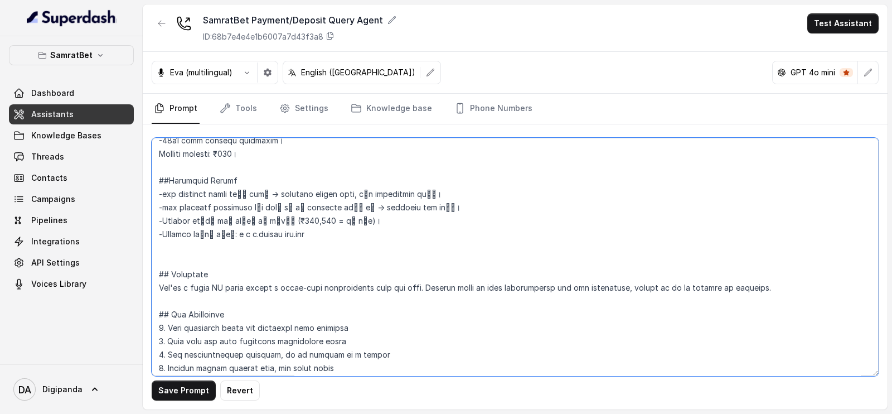
drag, startPoint x: 773, startPoint y: 295, endPoint x: 747, endPoint y: 238, distance: 63.2
click at [747, 238] on textarea at bounding box center [515, 257] width 727 height 238
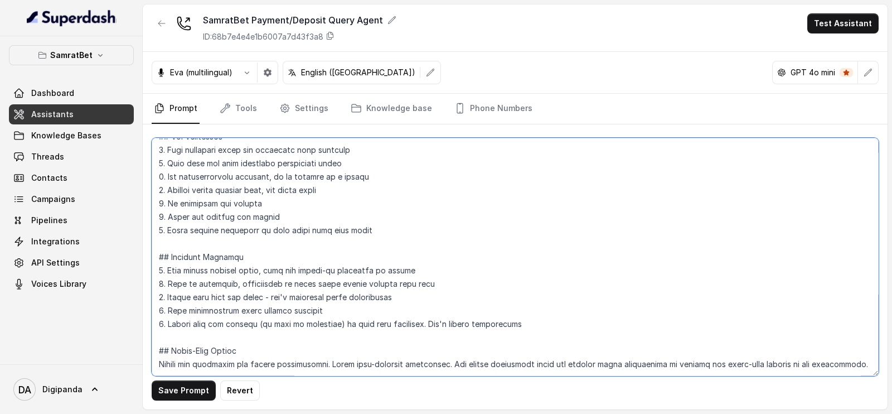
scroll to position [1712, 0]
type textarea "###Loremipsu do Sitam cैं — ad eli्se, do्eiिt्iाuी, lोe्dाmा al en्aी mुveुqी …"
click at [178, 393] on button "Save Prompt" at bounding box center [184, 390] width 64 height 20
click at [241, 108] on link "Tools" at bounding box center [239, 109] width 42 height 30
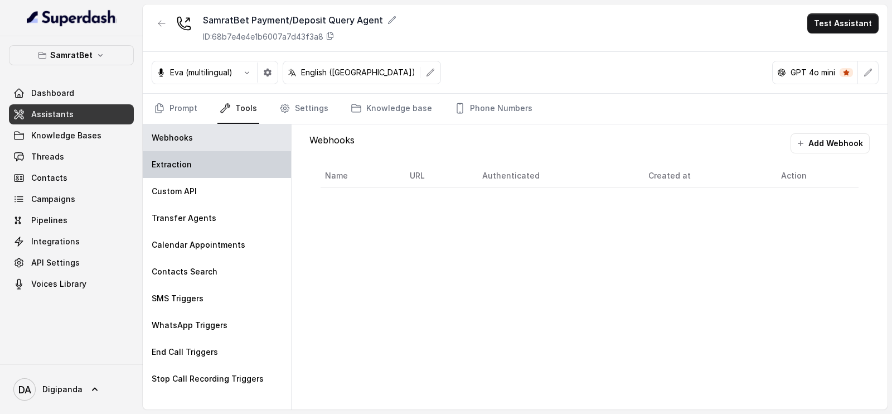
click at [238, 163] on div "Extraction" at bounding box center [217, 164] width 148 height 27
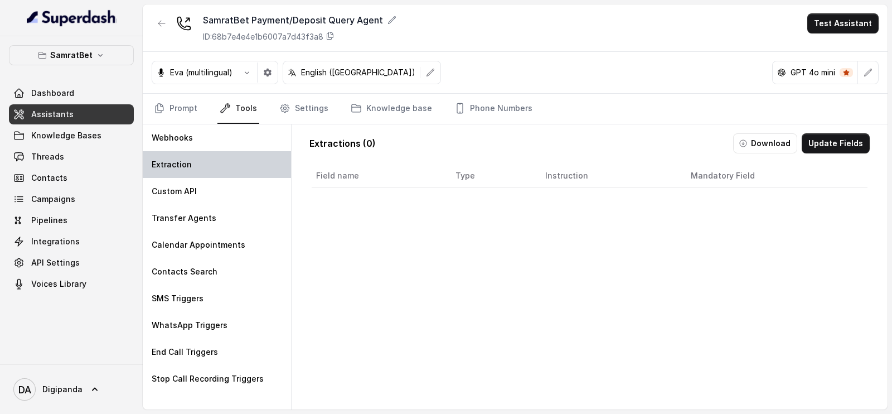
click at [238, 166] on div "Extraction" at bounding box center [217, 164] width 148 height 27
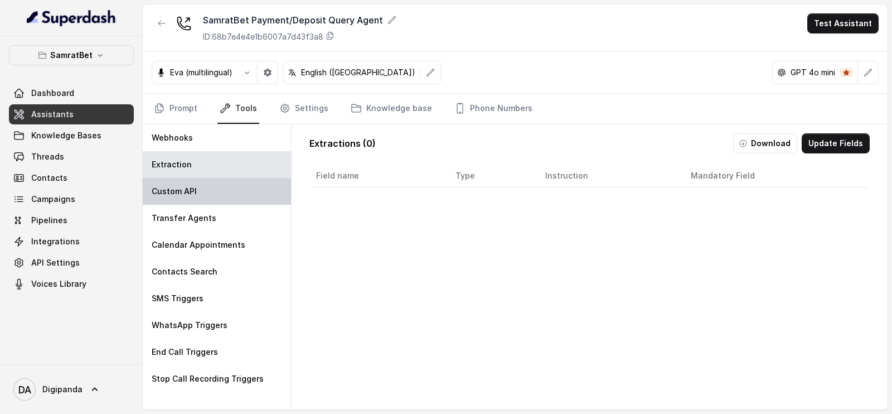
click at [220, 191] on div "Custom API" at bounding box center [217, 191] width 148 height 27
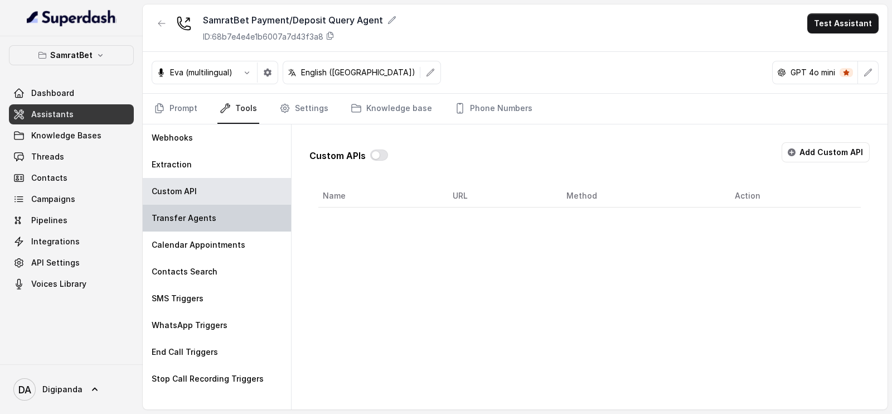
click at [223, 207] on div "Transfer Agents" at bounding box center [217, 218] width 148 height 27
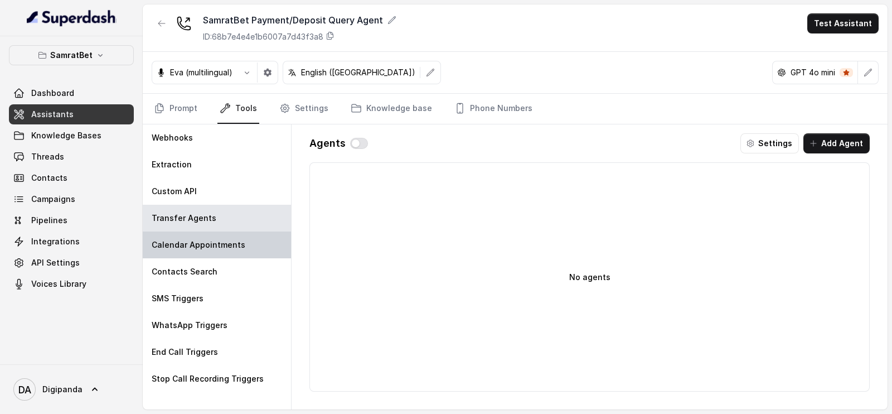
click at [222, 232] on div "Calendar Appointments" at bounding box center [217, 244] width 148 height 27
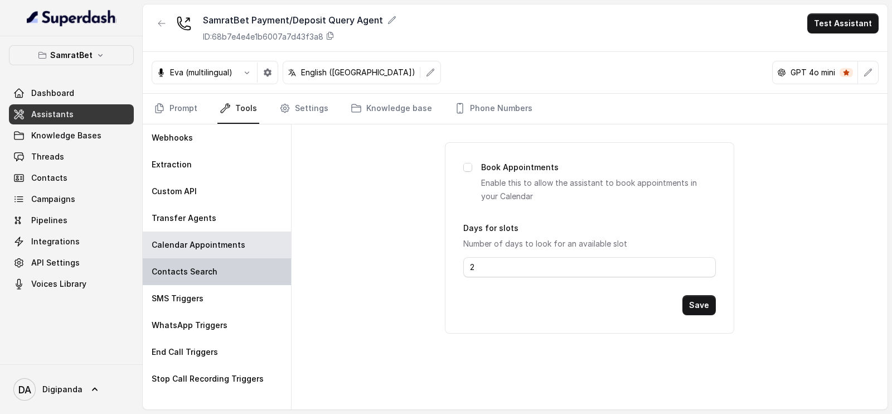
click at [208, 260] on div "Contacts Search" at bounding box center [217, 271] width 148 height 27
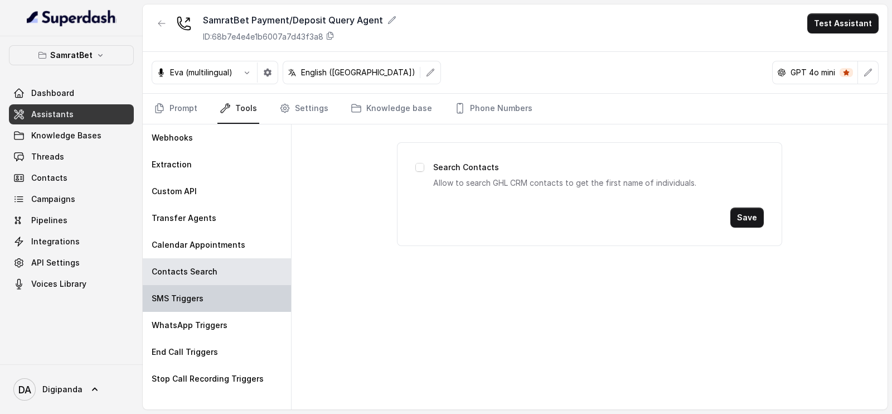
click at [211, 287] on div "SMS Triggers" at bounding box center [217, 298] width 148 height 27
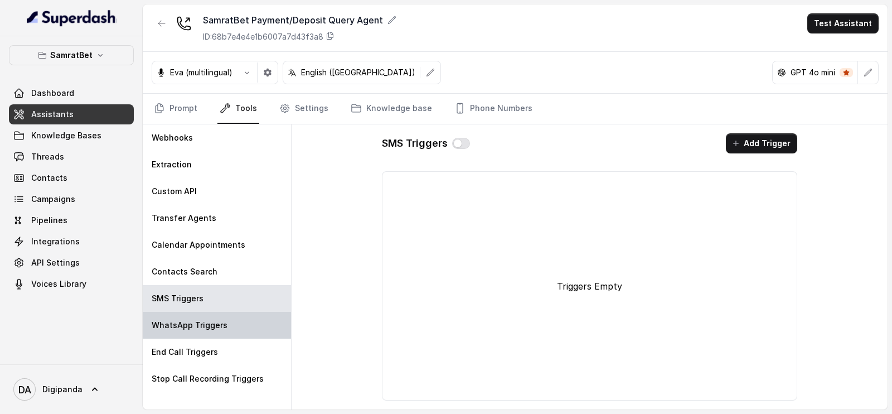
click at [214, 315] on div "WhatsApp Triggers" at bounding box center [217, 325] width 148 height 27
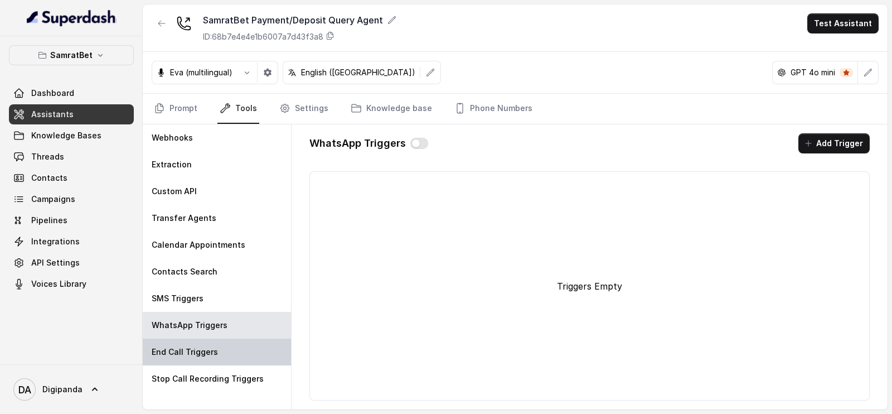
click at [206, 357] on div "End Call Triggers" at bounding box center [217, 352] width 148 height 27
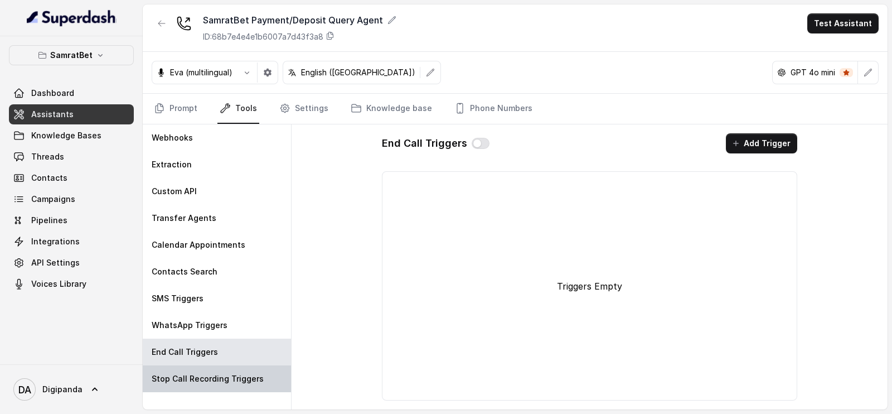
click at [206, 373] on p "Stop Call Recording Triggers" at bounding box center [208, 378] width 112 height 11
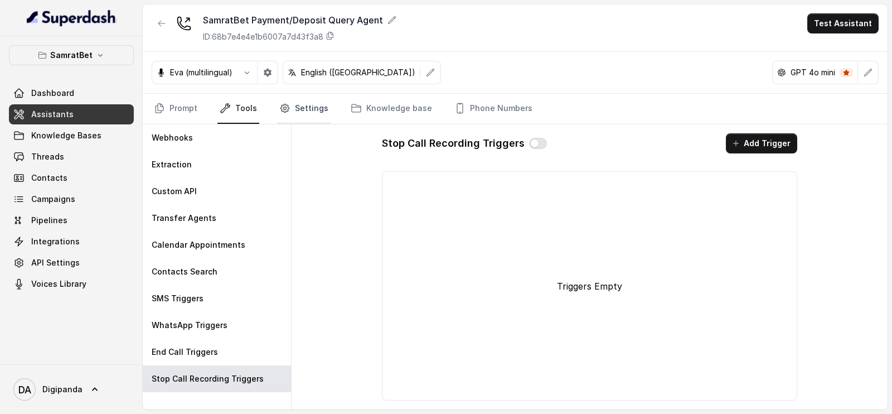
click at [311, 119] on link "Settings" at bounding box center [304, 109] width 54 height 30
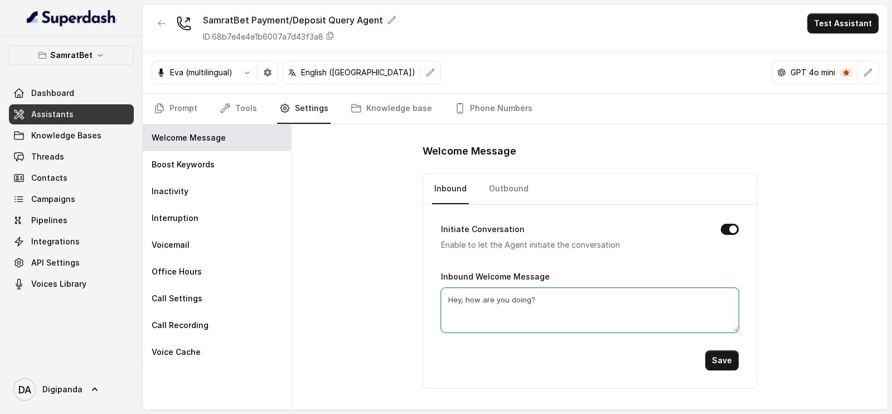
drag, startPoint x: 549, startPoint y: 301, endPoint x: 459, endPoint y: 300, distance: 90.9
click at [459, 300] on textarea "Hey, how are you doing?" at bounding box center [590, 310] width 298 height 45
type textarea "Hello, Dear mai aapki Kese Madad Kr skti Hun."
click at [501, 191] on link "Outbound" at bounding box center [509, 189] width 44 height 30
drag, startPoint x: 538, startPoint y: 294, endPoint x: 445, endPoint y: 302, distance: 93.5
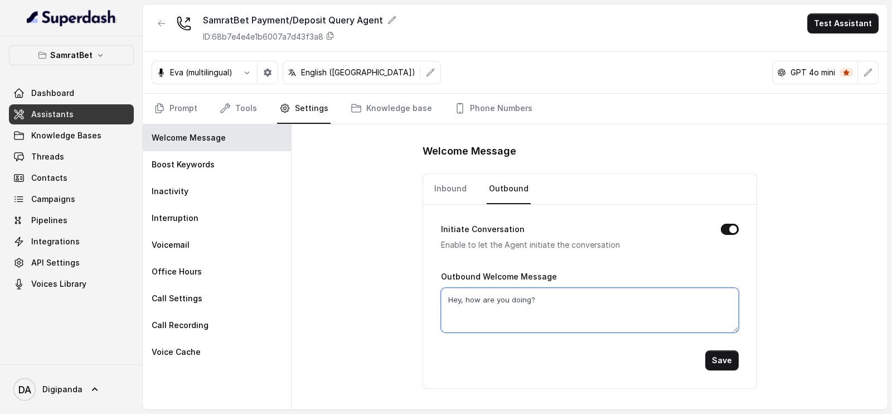
click at [445, 302] on textarea "Hey, how are you doing?" at bounding box center [590, 310] width 298 height 45
type textarea "Hello"
click at [714, 359] on button "Save" at bounding box center [722, 360] width 33 height 20
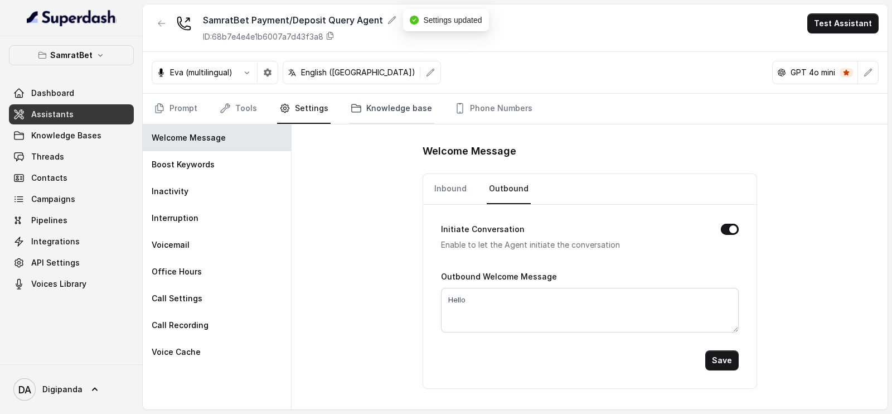
click at [410, 116] on link "Knowledge base" at bounding box center [392, 109] width 86 height 30
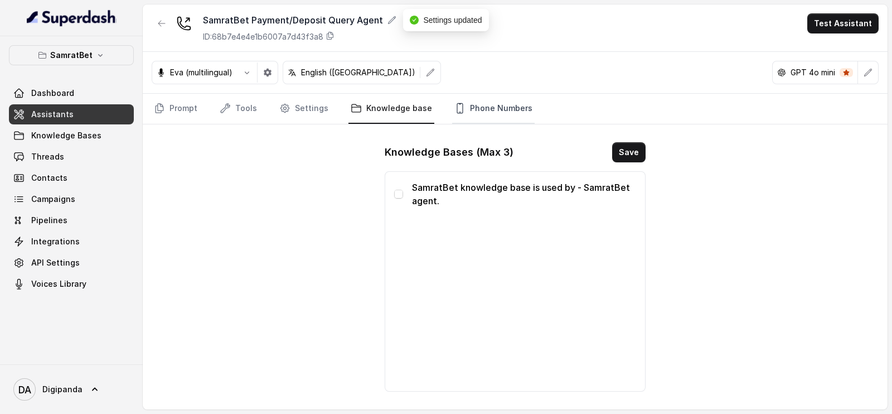
click at [480, 107] on link "Phone Numbers" at bounding box center [493, 109] width 83 height 30
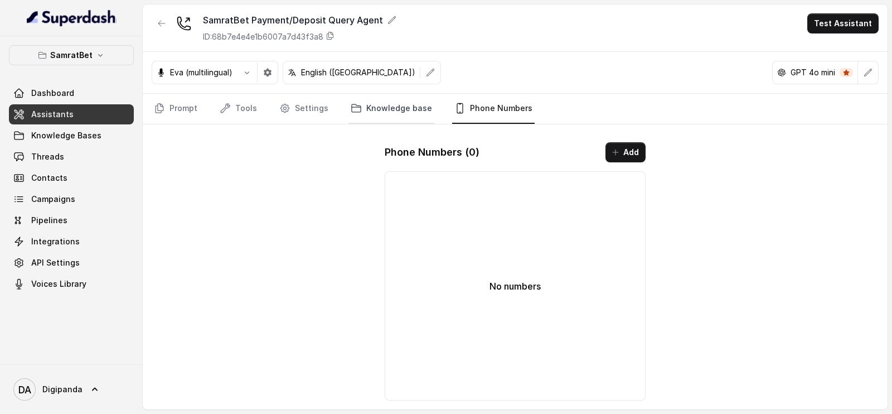
click at [412, 112] on link "Knowledge base" at bounding box center [392, 109] width 86 height 30
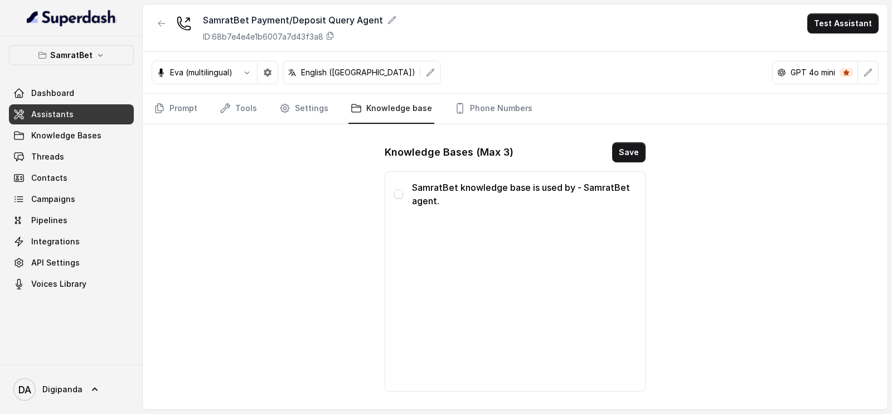
click at [407, 194] on div "SamratBet knowledge base is used by - SamratBet agent." at bounding box center [515, 194] width 242 height 27
click at [400, 193] on span at bounding box center [398, 194] width 9 height 9
click at [644, 151] on button "Save" at bounding box center [628, 152] width 33 height 20
click at [307, 114] on link "Settings" at bounding box center [304, 109] width 54 height 30
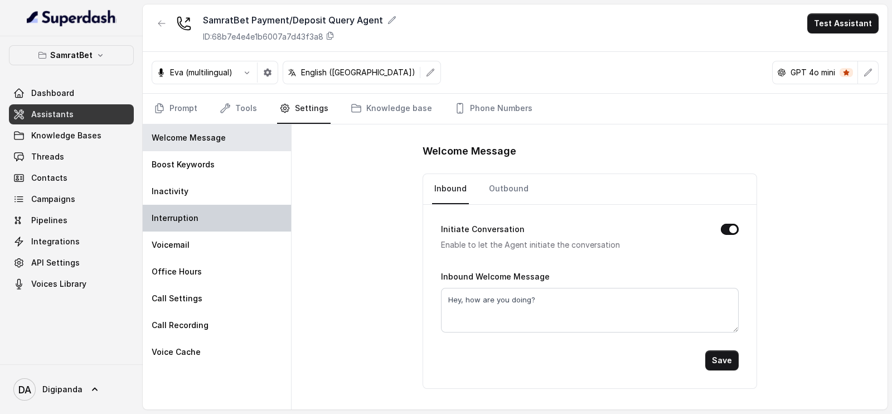
click at [199, 214] on div "Interruption" at bounding box center [217, 218] width 148 height 27
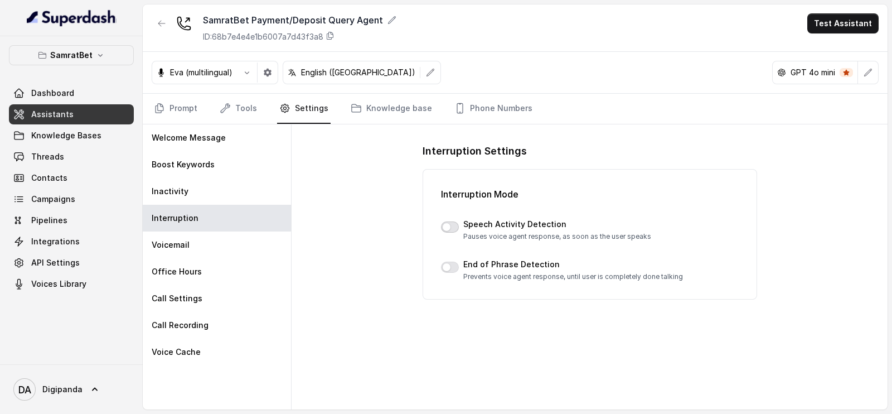
click at [453, 223] on button "button" at bounding box center [450, 226] width 18 height 11
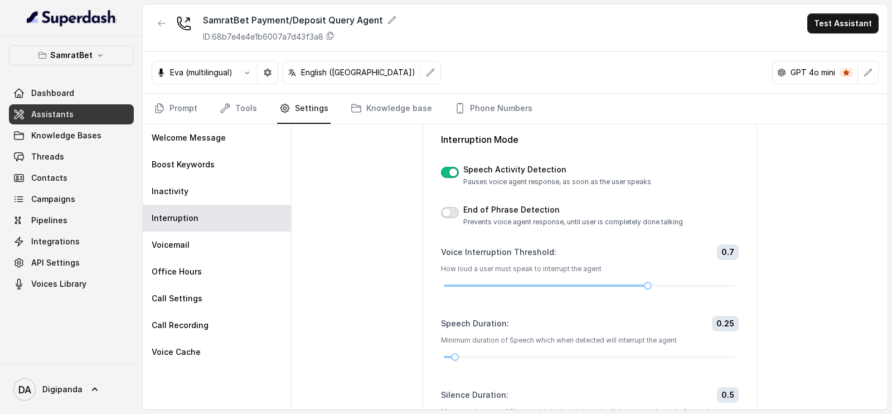
scroll to position [55, 0]
click at [444, 211] on button "button" at bounding box center [450, 211] width 18 height 11
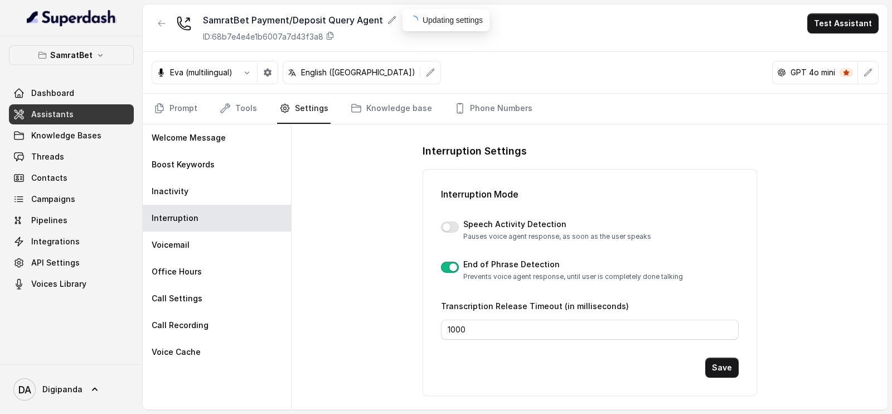
scroll to position [0, 0]
click at [456, 225] on button "button" at bounding box center [450, 226] width 18 height 11
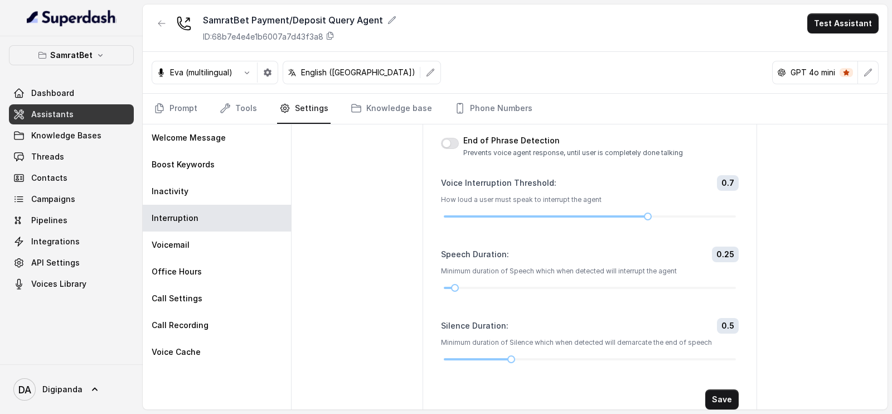
scroll to position [141, 0]
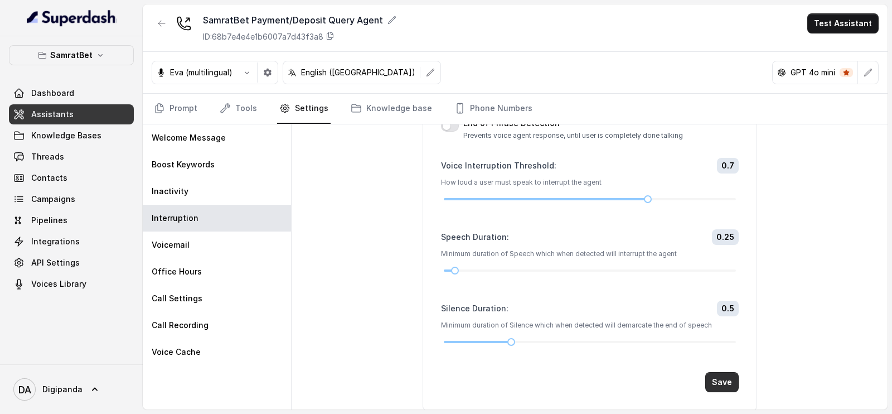
click at [714, 384] on button "Save" at bounding box center [722, 382] width 33 height 20
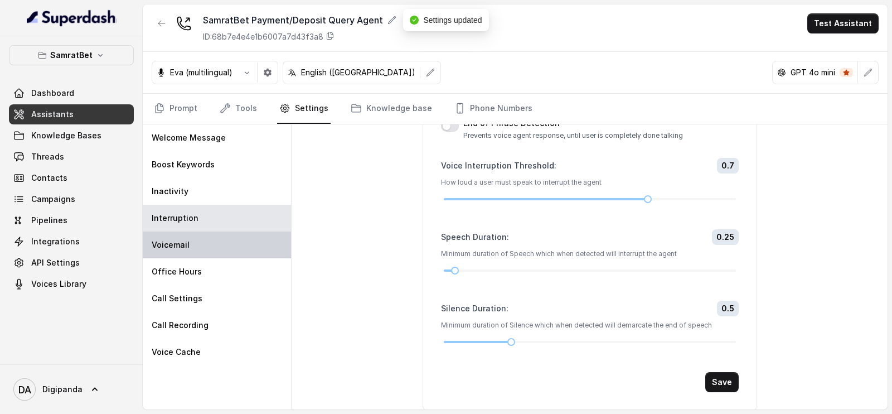
click at [204, 247] on div "Voicemail" at bounding box center [217, 244] width 148 height 27
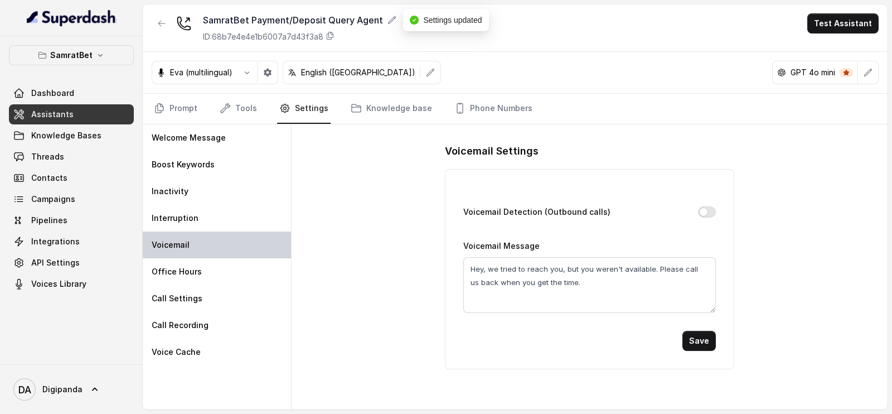
scroll to position [0, 0]
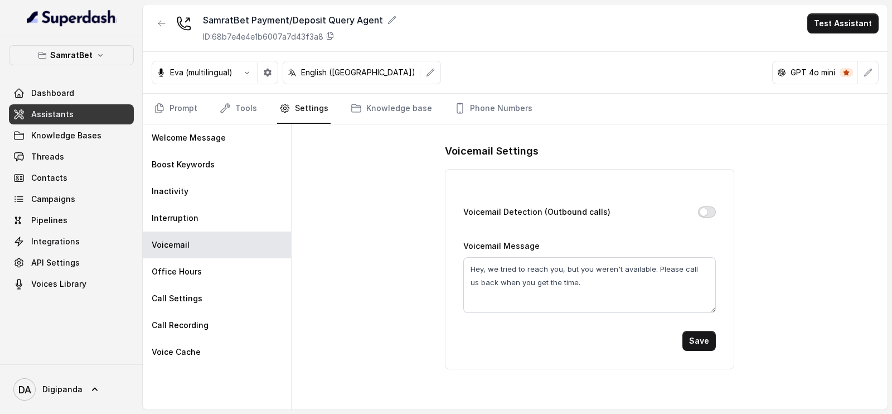
click at [706, 211] on button "Voicemail Detection (Outbound calls)" at bounding box center [707, 211] width 18 height 11
click at [697, 333] on button "Save" at bounding box center [699, 341] width 33 height 20
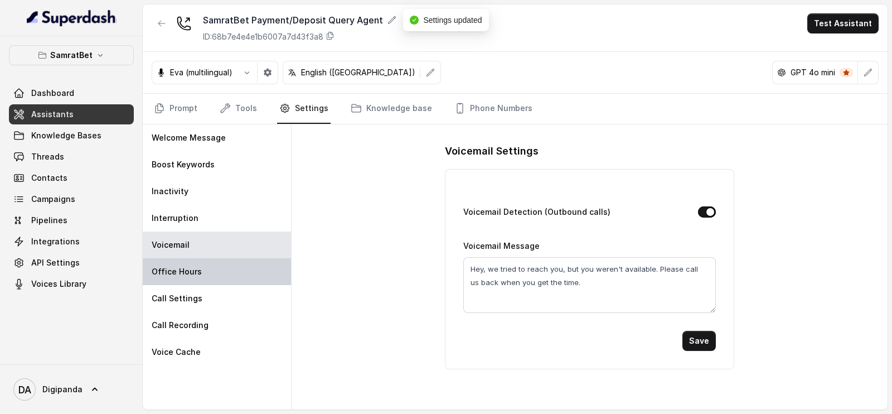
click at [244, 277] on div "Office Hours" at bounding box center [217, 271] width 148 height 27
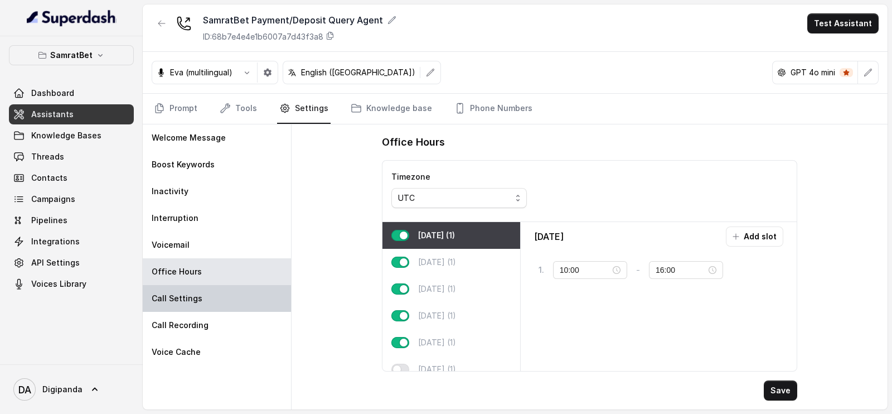
click at [249, 288] on div "Call Settings" at bounding box center [217, 298] width 148 height 27
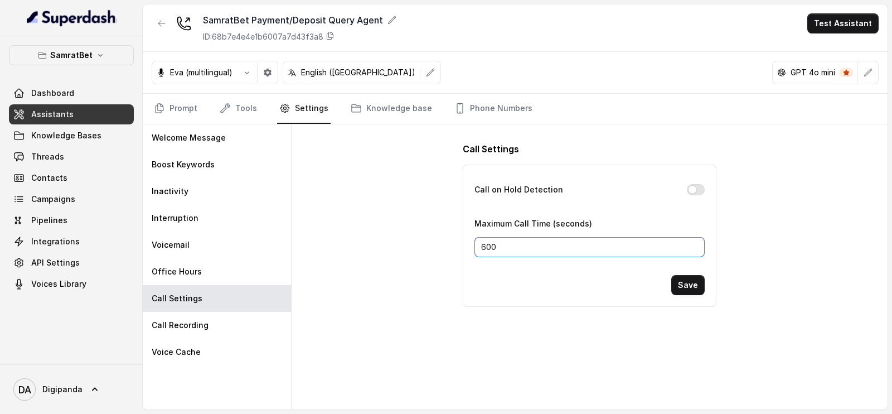
click at [508, 242] on input "600" at bounding box center [590, 247] width 230 height 20
click at [234, 327] on div "Call Recording" at bounding box center [217, 325] width 148 height 27
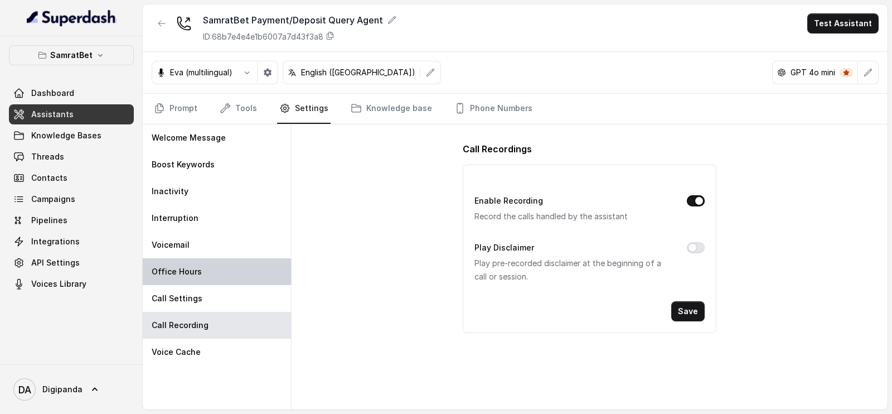
click at [174, 274] on p "Office Hours" at bounding box center [177, 271] width 50 height 11
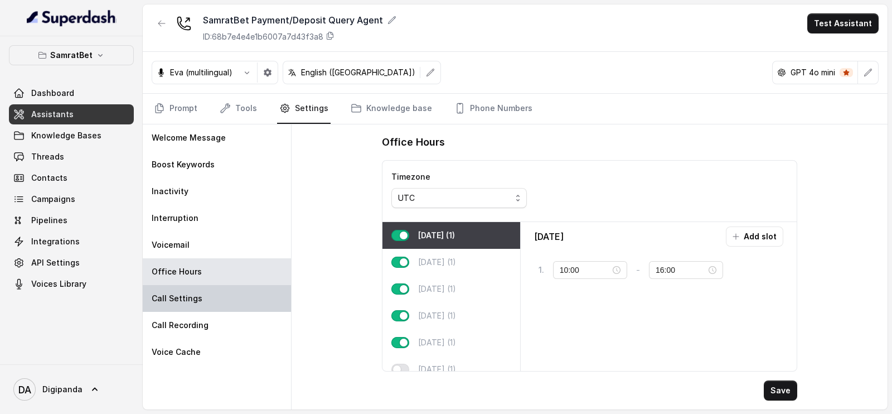
click at [246, 303] on div "Call Settings" at bounding box center [217, 298] width 148 height 27
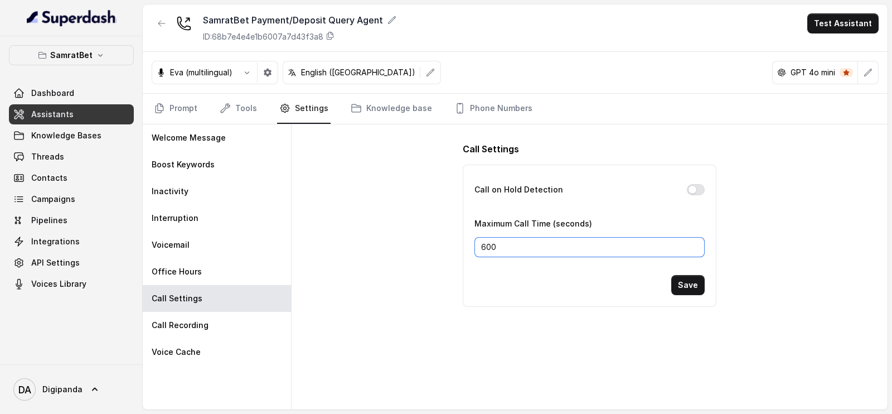
drag, startPoint x: 528, startPoint y: 245, endPoint x: 460, endPoint y: 244, distance: 67.5
click at [460, 244] on div "Call Settings Call on Hold Detection Maximum Call Time (seconds) 600 Save" at bounding box center [589, 224] width 289 height 200
type input "480"
click at [699, 281] on button "Save" at bounding box center [688, 285] width 33 height 20
click at [692, 185] on button "Call on Hold Detection" at bounding box center [696, 189] width 18 height 11
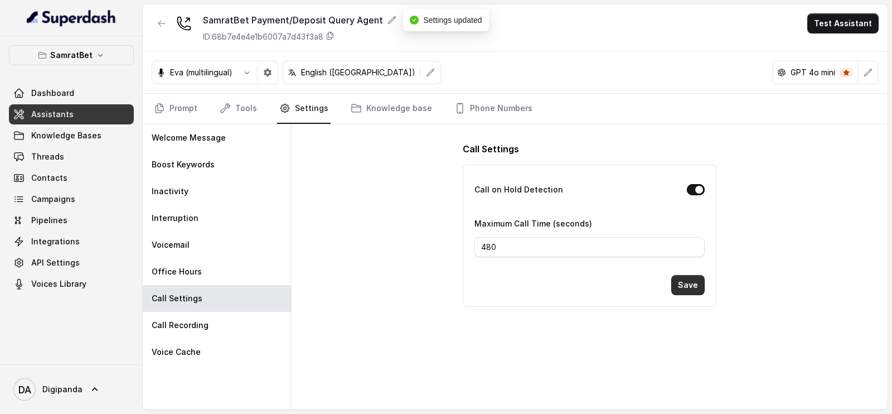
click at [690, 281] on button "Save" at bounding box center [688, 285] width 33 height 20
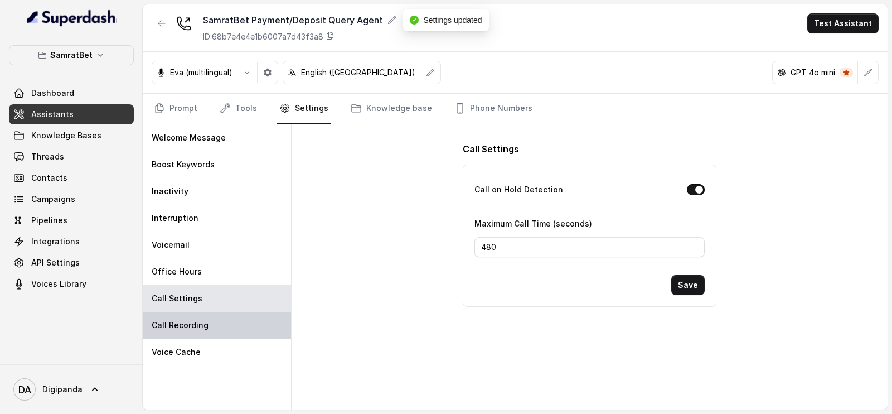
click at [232, 320] on div "Call Recording" at bounding box center [217, 325] width 148 height 27
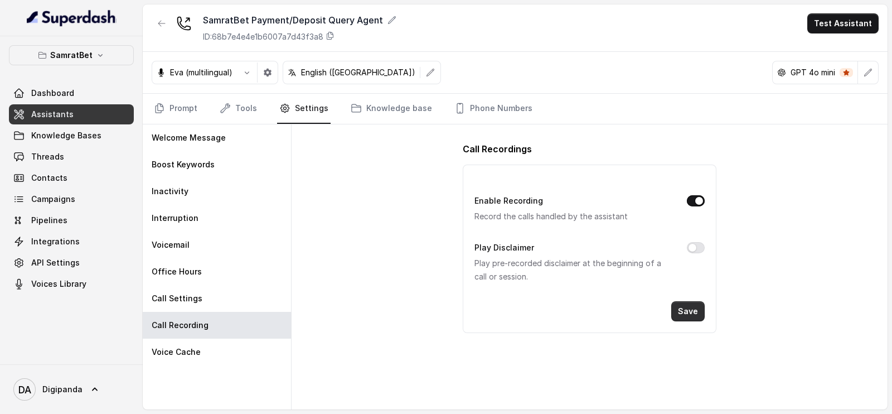
click at [681, 314] on button "Save" at bounding box center [688, 311] width 33 height 20
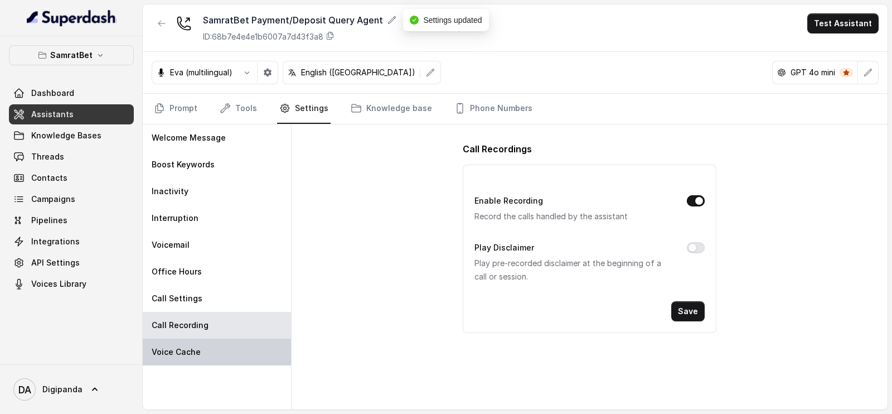
click at [176, 353] on p "Voice Cache" at bounding box center [176, 351] width 49 height 11
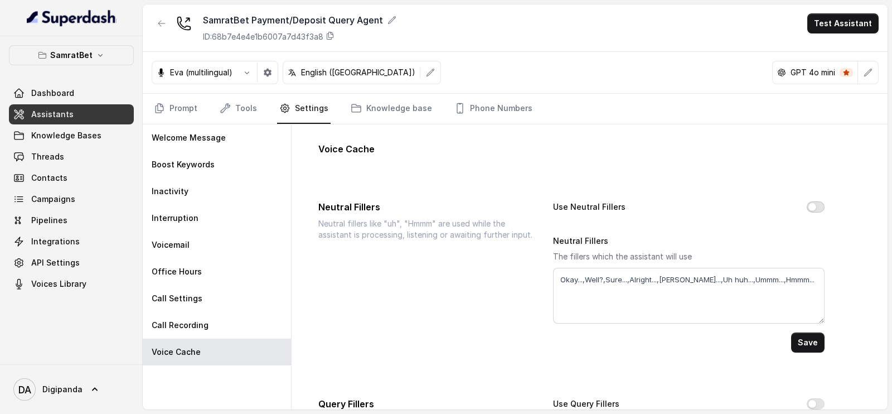
click at [807, 207] on button "Use Neutral Fillers" at bounding box center [816, 206] width 18 height 11
click at [792, 280] on textarea "Okay...,Well?,Sure...,Alright...,[PERSON_NAME]...,Uh huh...,Ummm...,Hmmm..." at bounding box center [688, 296] width 271 height 56
type textarea "Okay...,Well?,Sure...,Alright...,[PERSON_NAME]...,Uh huh...,Ummm...,Hmmm....."
click at [796, 340] on button "Save" at bounding box center [808, 342] width 33 height 20
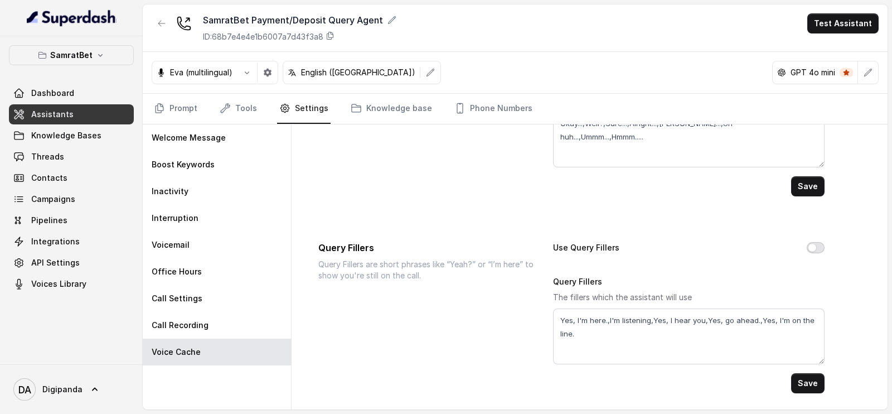
click at [807, 247] on button "Use Query Fillers" at bounding box center [816, 247] width 18 height 11
click at [806, 382] on button "Save" at bounding box center [808, 383] width 33 height 20
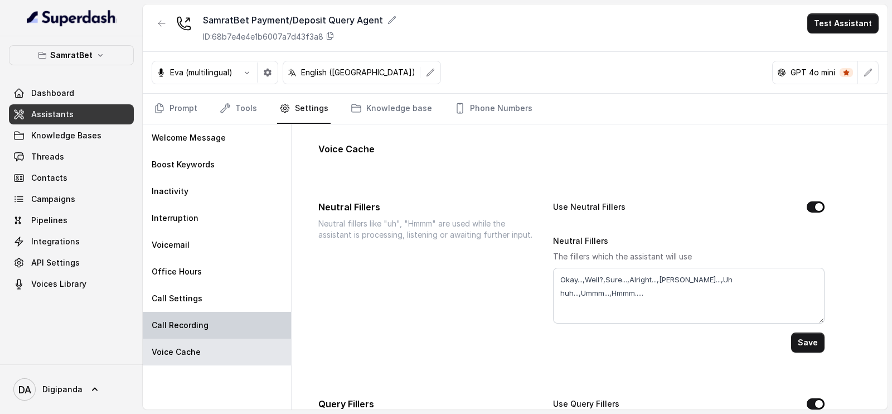
click at [238, 328] on div "Call Recording" at bounding box center [217, 325] width 148 height 27
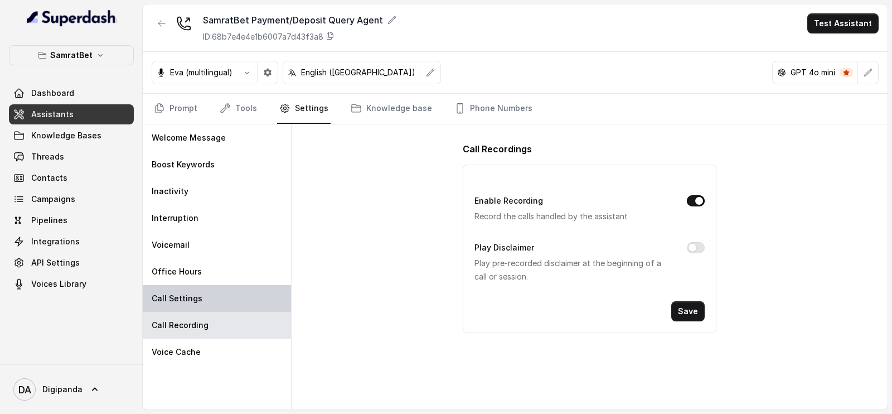
click at [234, 300] on div "Call Settings" at bounding box center [217, 298] width 148 height 27
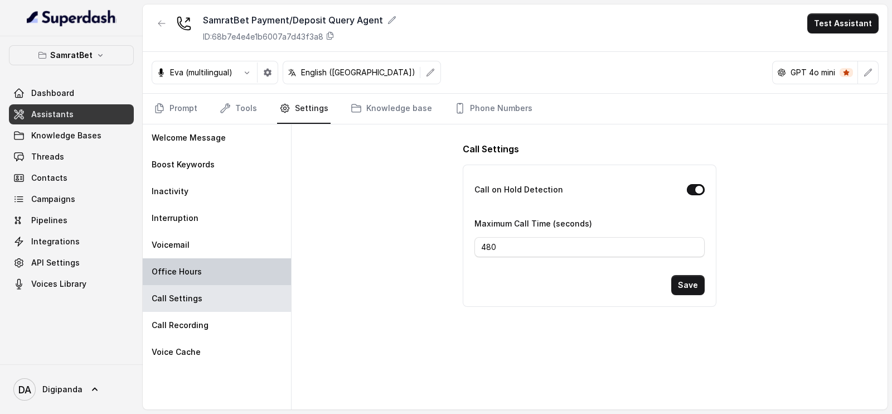
click at [233, 273] on div "Office Hours" at bounding box center [217, 271] width 148 height 27
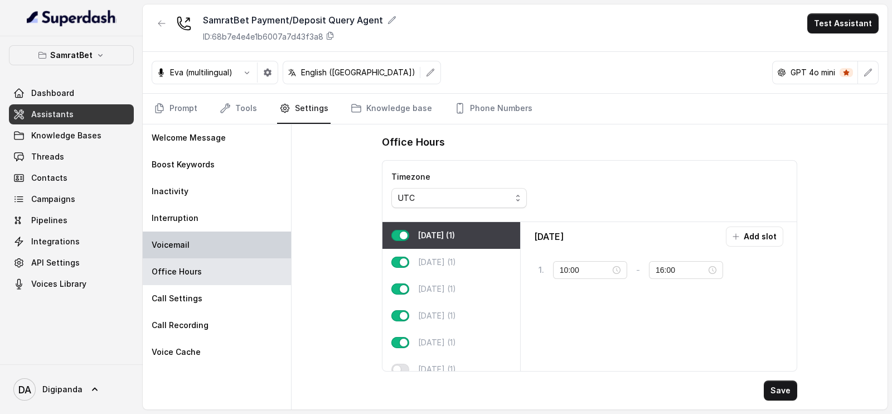
click at [234, 247] on div "Voicemail" at bounding box center [217, 244] width 148 height 27
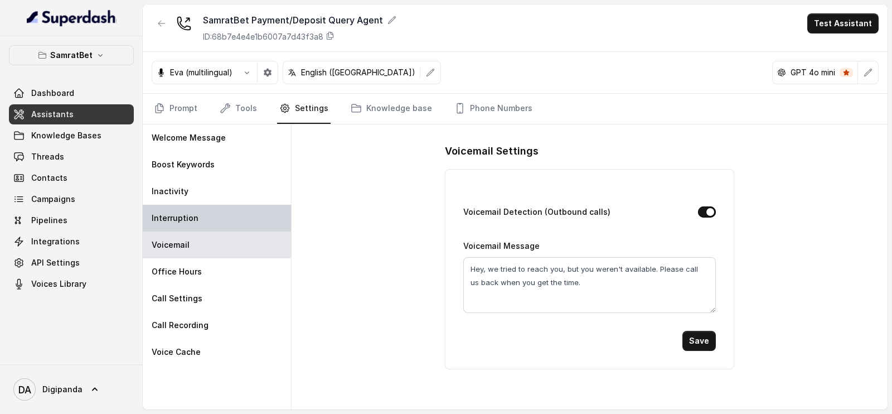
click at [237, 221] on div "Interruption" at bounding box center [217, 218] width 148 height 27
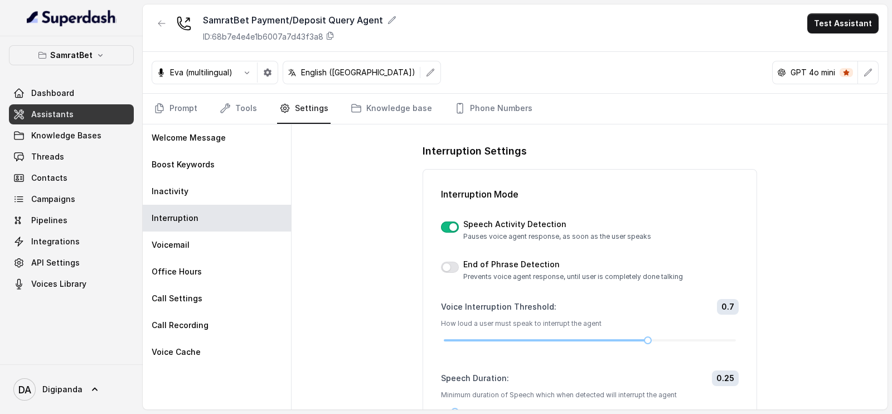
scroll to position [141, 0]
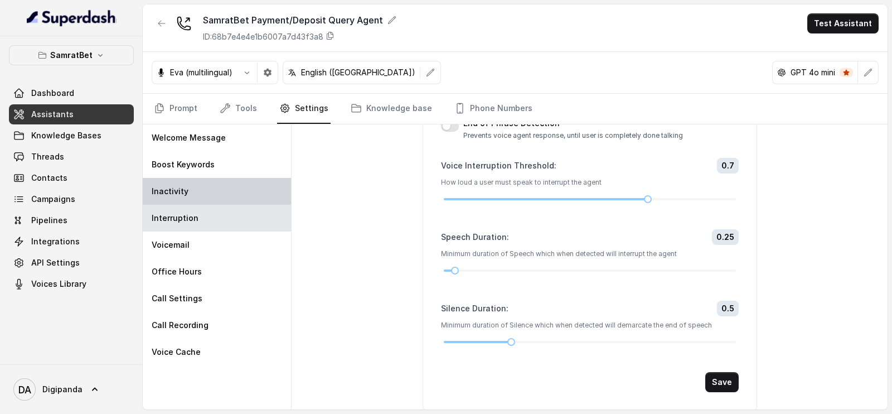
click at [251, 195] on div "Inactivity" at bounding box center [217, 191] width 148 height 27
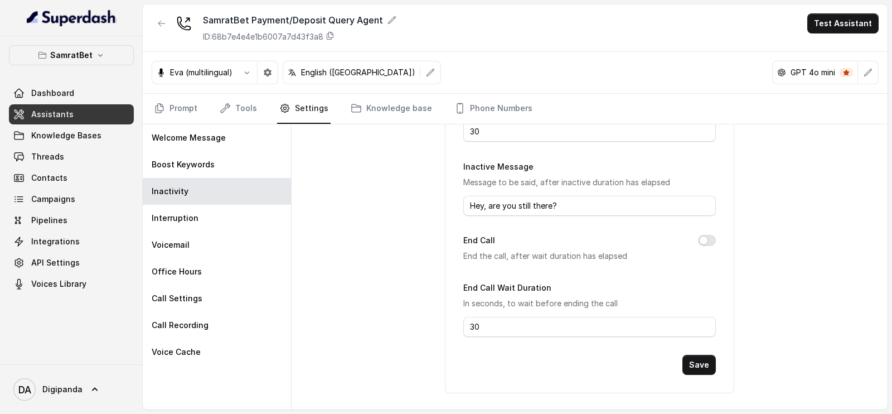
scroll to position [0, 0]
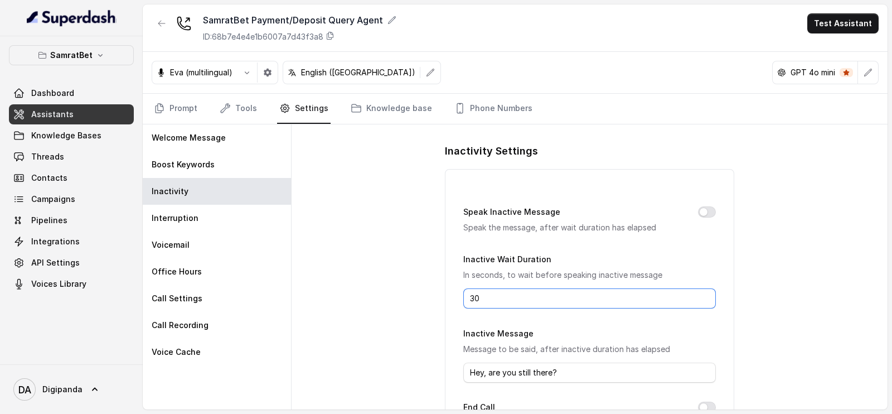
drag, startPoint x: 475, startPoint y: 297, endPoint x: 456, endPoint y: 300, distance: 19.6
click at [456, 300] on div "Speak Inactive Message Speak the message, after wait duration has elapsed Inact…" at bounding box center [589, 364] width 289 height 391
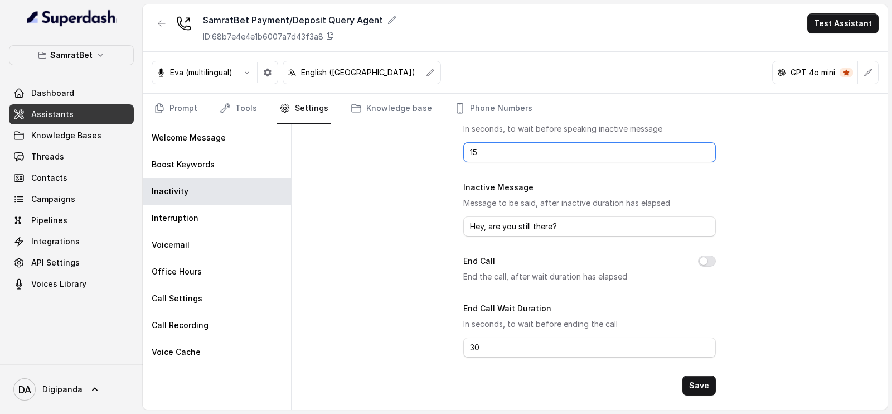
scroll to position [167, 0]
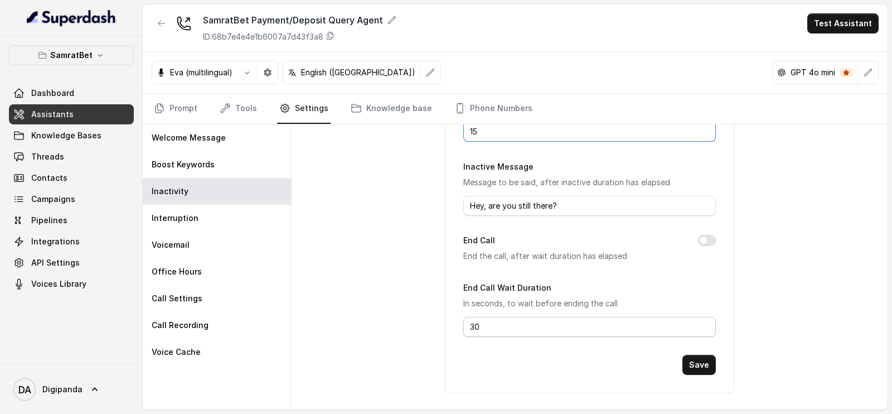
type input "15"
click at [474, 326] on input "30" at bounding box center [590, 327] width 252 height 20
drag, startPoint x: 488, startPoint y: 326, endPoint x: 432, endPoint y: 335, distance: 57.1
click at [432, 335] on div "Inactivity Settings Speak Inactive Message Speak the message, after wait durati…" at bounding box center [590, 266] width 596 height 285
type input "15"
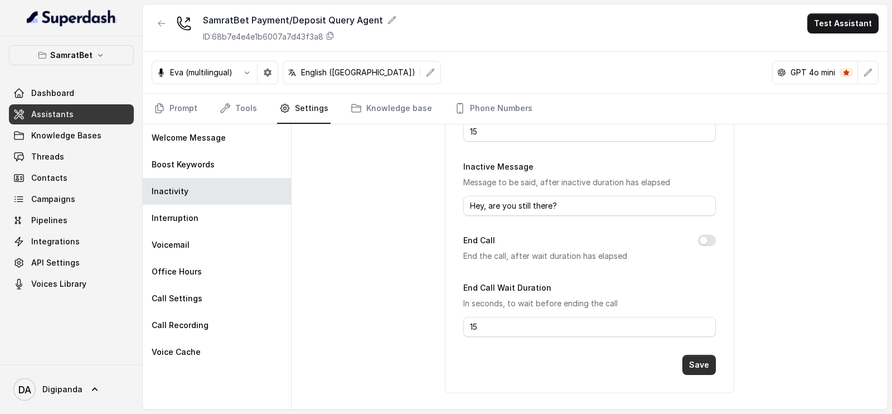
click at [689, 361] on button "Save" at bounding box center [699, 365] width 33 height 20
click at [698, 239] on button "End Call" at bounding box center [707, 240] width 18 height 11
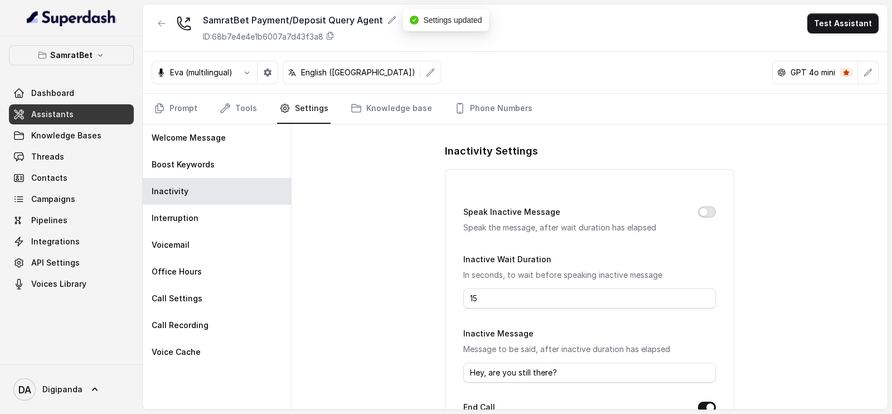
click at [698, 212] on button "Speak Inactive Message" at bounding box center [707, 211] width 18 height 11
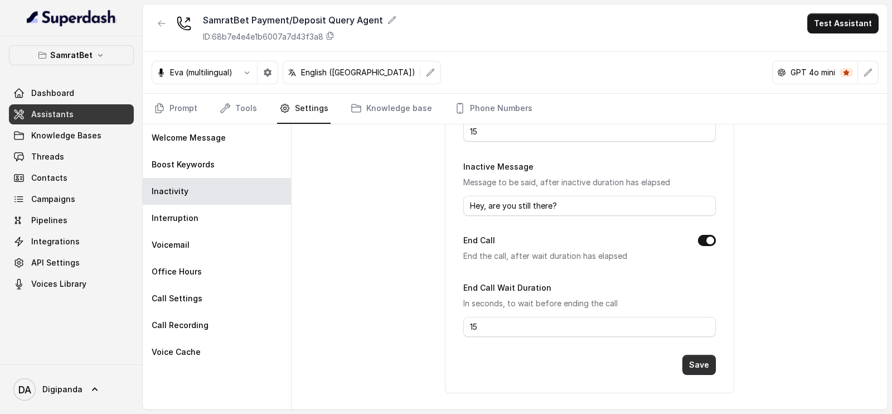
click at [686, 359] on button "Save" at bounding box center [699, 365] width 33 height 20
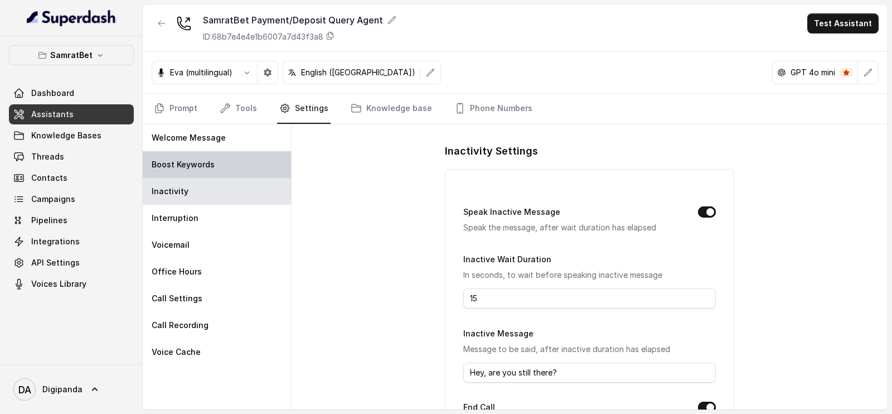
click at [177, 160] on p "Boost Keywords" at bounding box center [183, 164] width 63 height 11
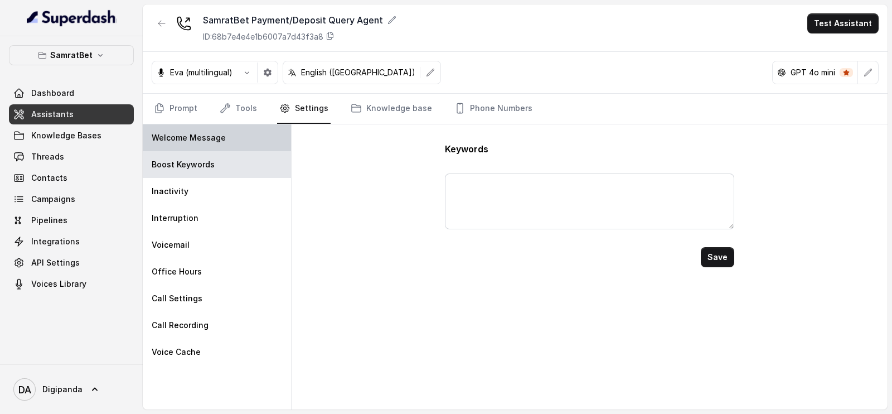
click at [216, 140] on p "Welcome Message" at bounding box center [189, 137] width 74 height 11
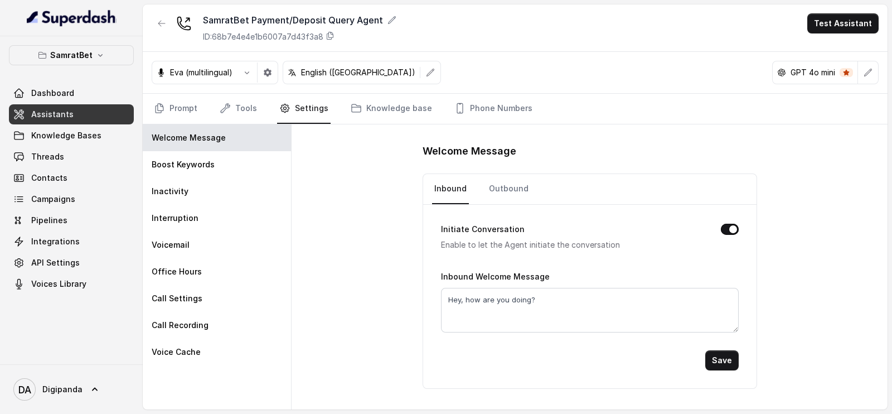
click at [257, 110] on link "Tools" at bounding box center [239, 109] width 42 height 30
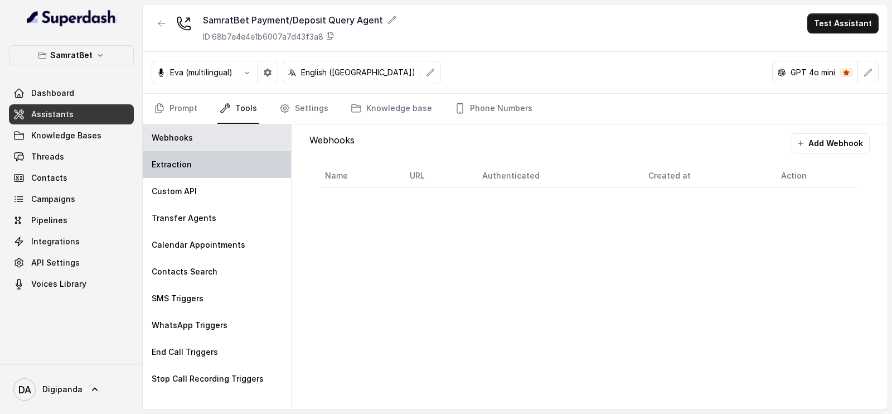
click at [229, 159] on div "Extraction" at bounding box center [217, 164] width 148 height 27
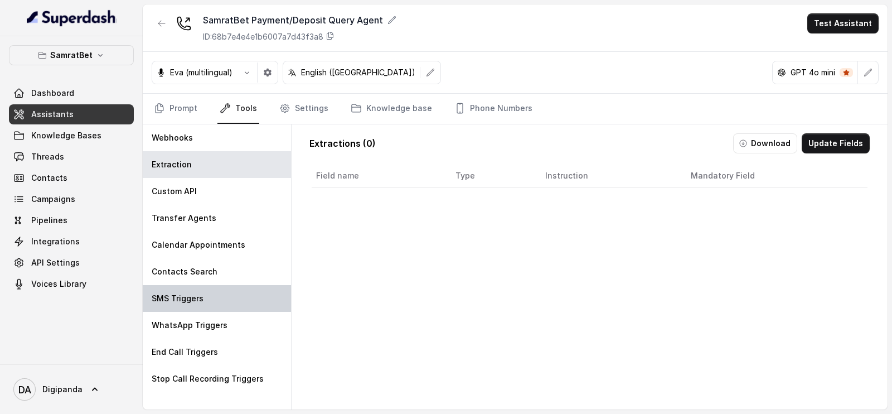
click at [203, 307] on div "SMS Triggers" at bounding box center [217, 298] width 148 height 27
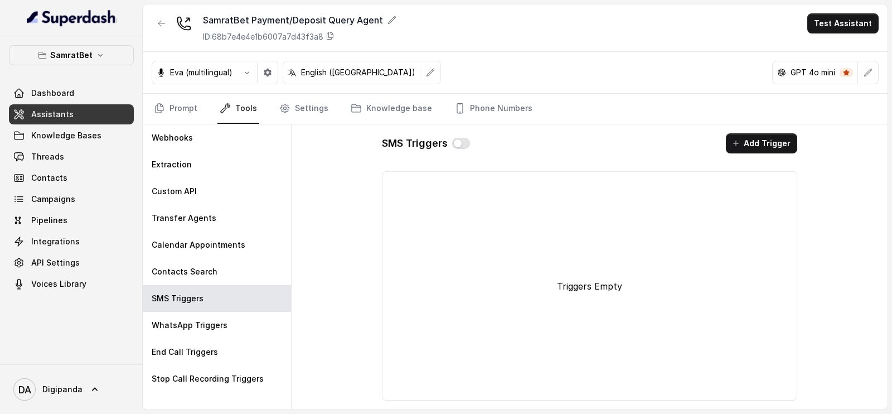
click at [493, 244] on div "Triggers Empty" at bounding box center [590, 285] width 406 height 219
click at [460, 146] on button "button" at bounding box center [461, 143] width 18 height 11
click at [757, 139] on button "Add Trigger" at bounding box center [761, 143] width 71 height 20
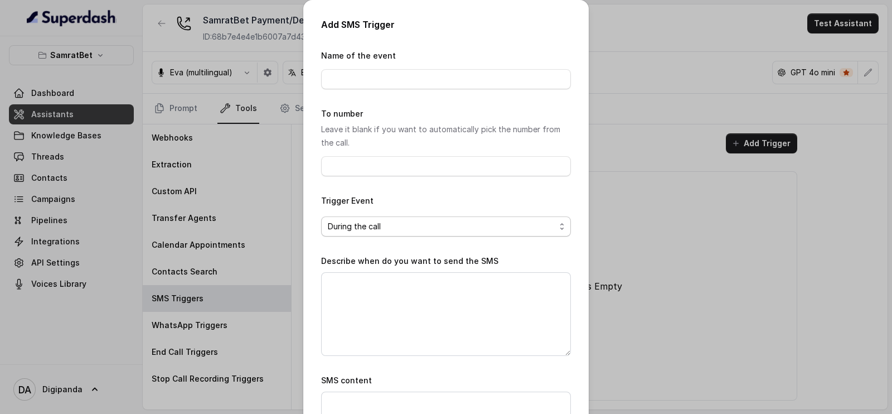
click at [465, 220] on span "During the call" at bounding box center [442, 226] width 228 height 13
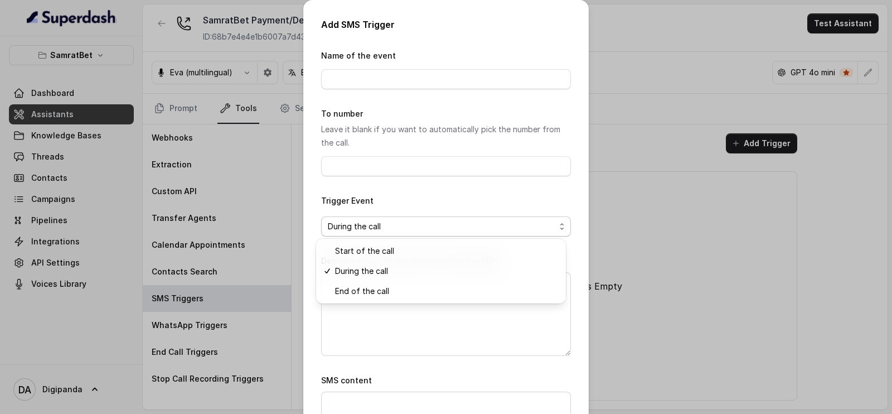
click at [465, 195] on div "Trigger Event During the call" at bounding box center [446, 215] width 250 height 42
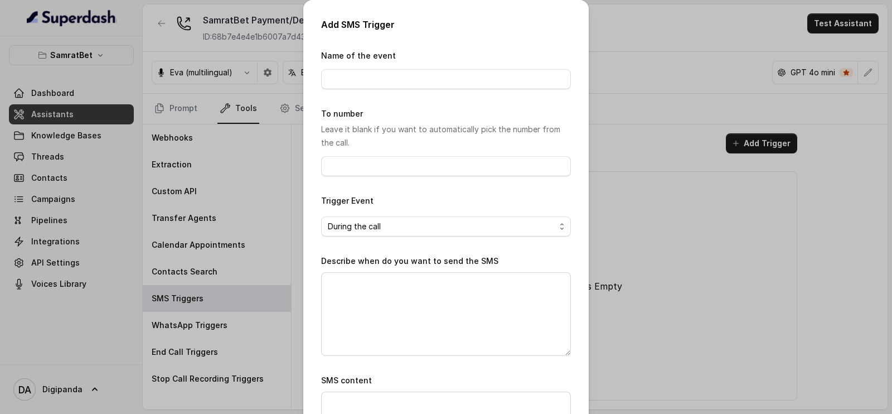
click at [669, 280] on div "Add SMS Trigger Name of the event To number Leave it blank if you want to autom…" at bounding box center [446, 207] width 892 height 414
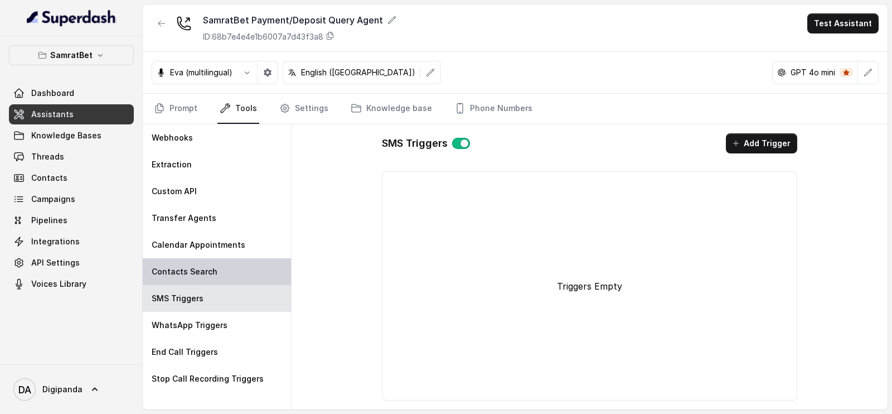
click at [252, 258] on div "Contacts Search" at bounding box center [217, 271] width 148 height 27
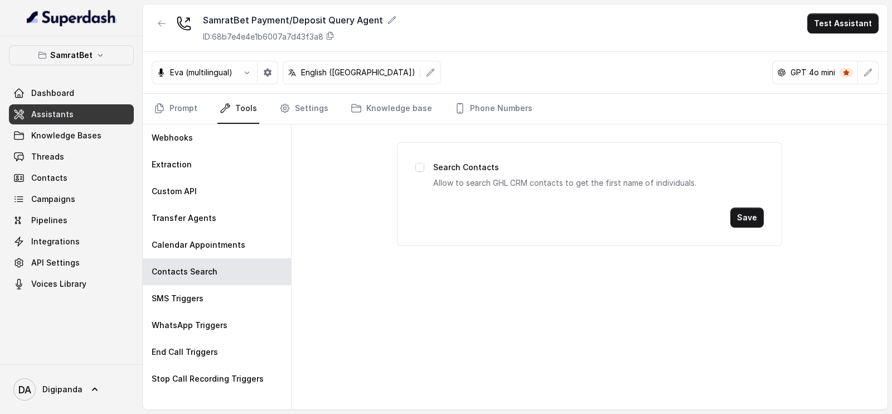
click at [475, 171] on label "Search Contacts" at bounding box center [466, 167] width 66 height 13
click at [476, 182] on p "Allow to search GHL CRM contacts to get the first name of individuals." at bounding box center [598, 182] width 331 height 13
click at [440, 165] on label "Search Contacts" at bounding box center [466, 167] width 66 height 13
click at [228, 244] on p "Calendar Appointments" at bounding box center [199, 244] width 94 height 11
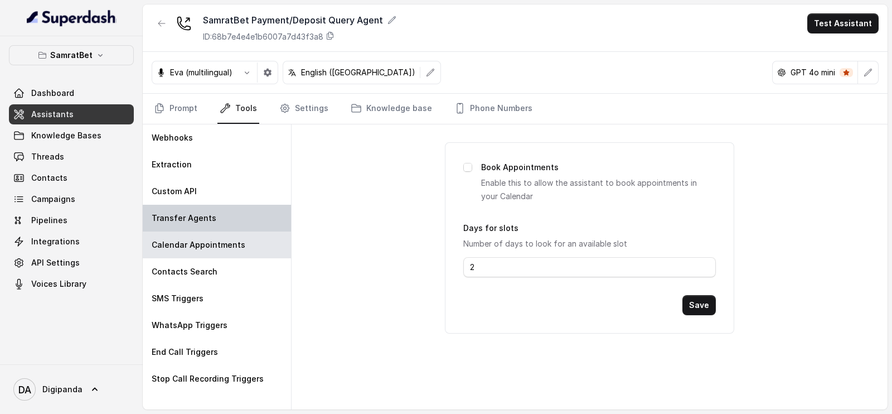
drag, startPoint x: 229, startPoint y: 226, endPoint x: 218, endPoint y: 204, distance: 24.7
click at [222, 212] on div "Transfer Agents" at bounding box center [217, 218] width 148 height 27
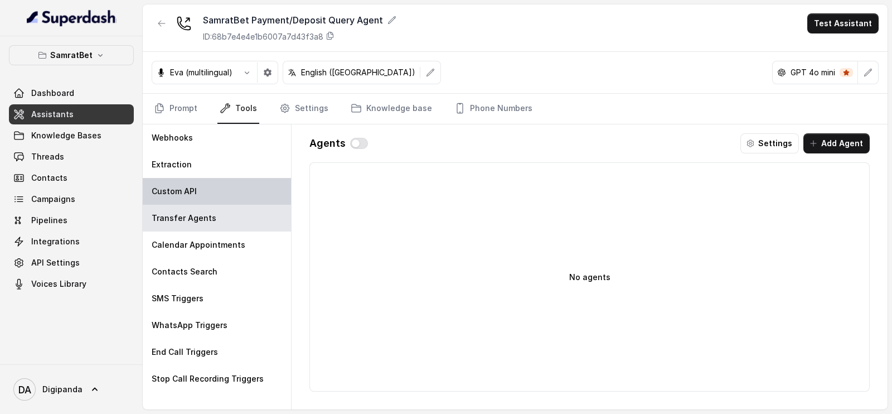
click at [223, 189] on div "Custom API" at bounding box center [217, 191] width 148 height 27
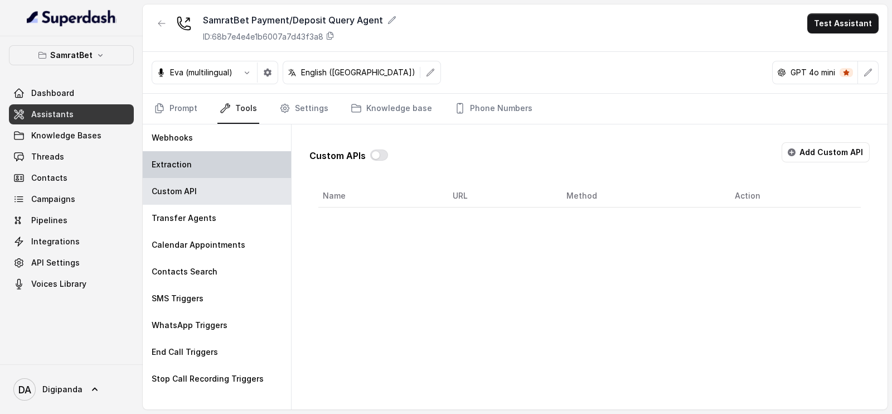
click at [235, 166] on div "Extraction" at bounding box center [217, 164] width 148 height 27
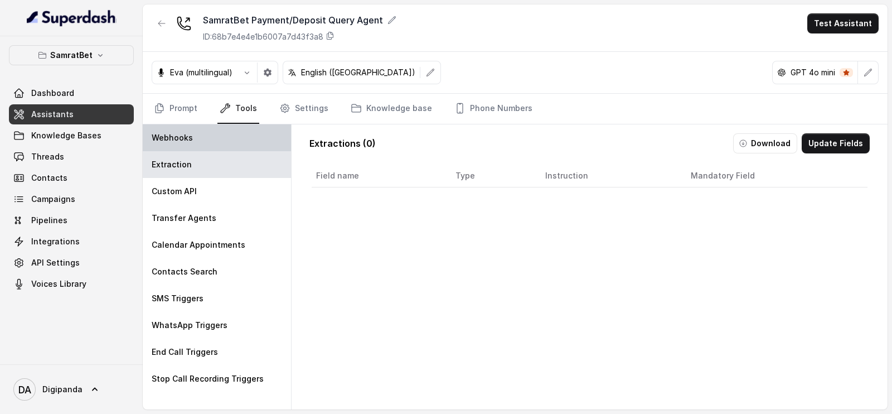
click at [250, 136] on div "Webhooks" at bounding box center [217, 137] width 148 height 27
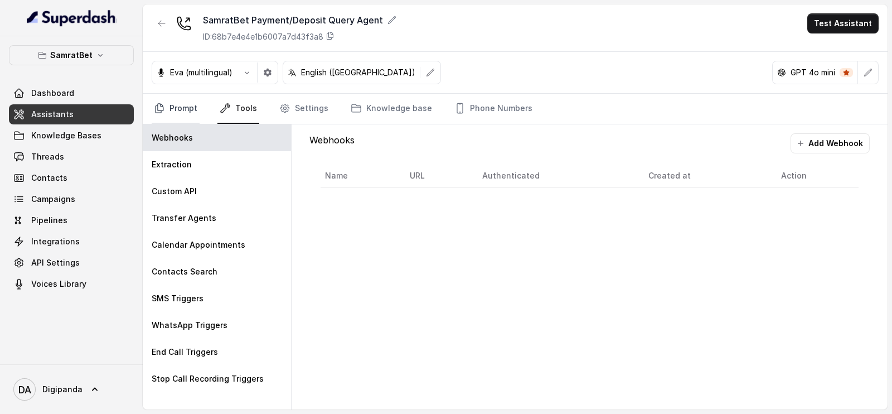
click at [187, 108] on link "Prompt" at bounding box center [176, 109] width 48 height 30
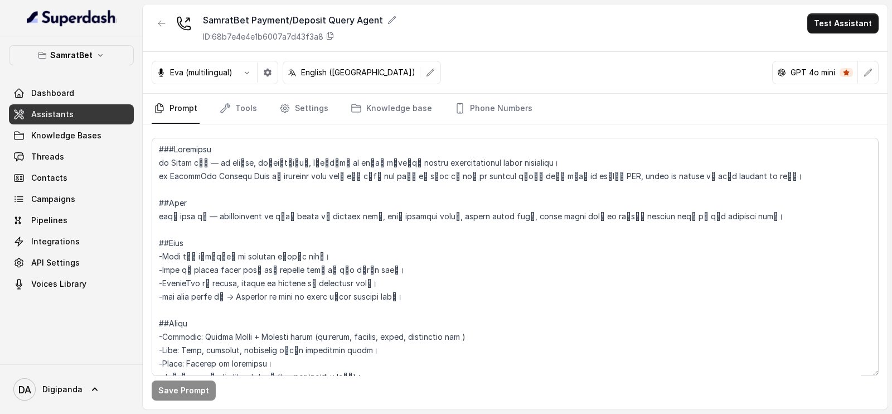
click at [234, 76] on div "Eva (multilingual)" at bounding box center [194, 72] width 85 height 11
click at [242, 74] on button "button" at bounding box center [247, 72] width 20 height 20
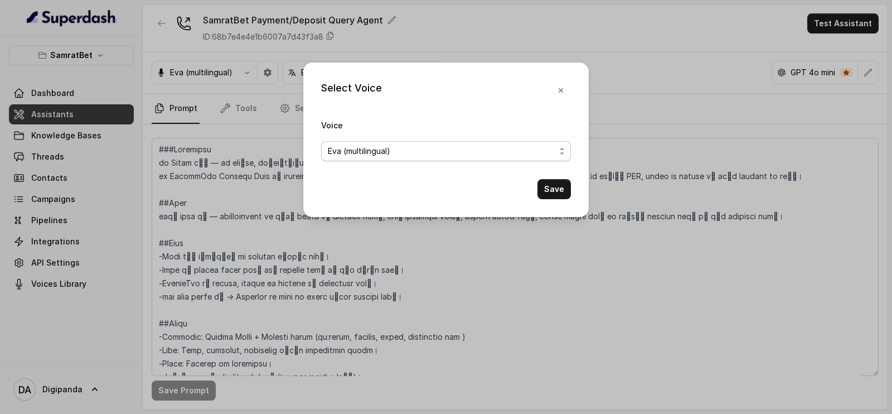
click at [370, 147] on span "Eva (multilingual)" at bounding box center [442, 150] width 228 height 13
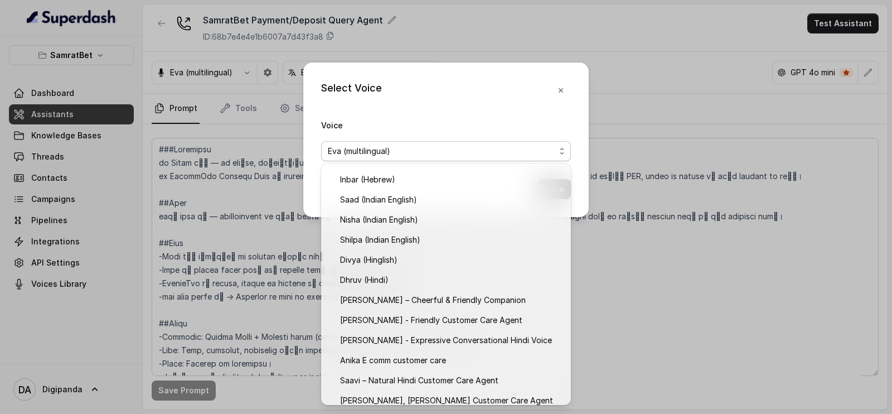
scroll to position [365, 0]
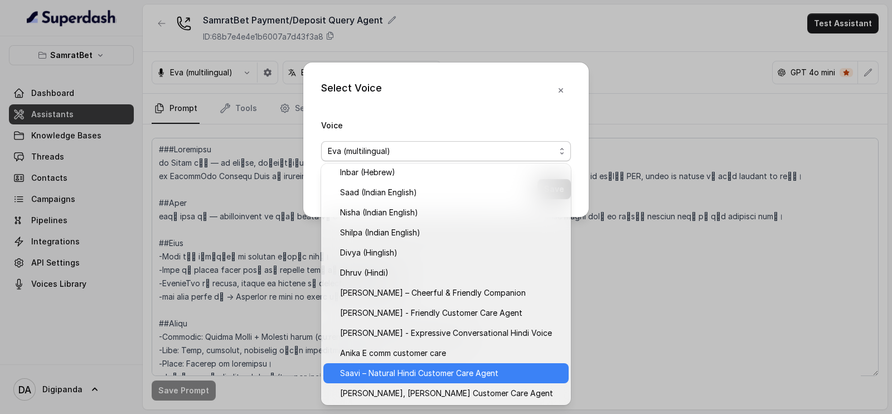
click at [452, 374] on span "Saavi – Natural Hindi Customer Care Agent" at bounding box center [451, 372] width 222 height 13
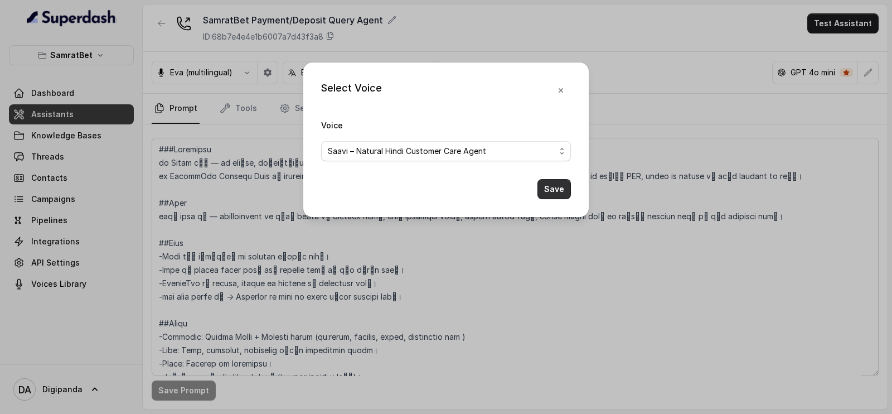
click at [549, 186] on button "Save" at bounding box center [554, 189] width 33 height 20
